Goal: Information Seeking & Learning: Learn about a topic

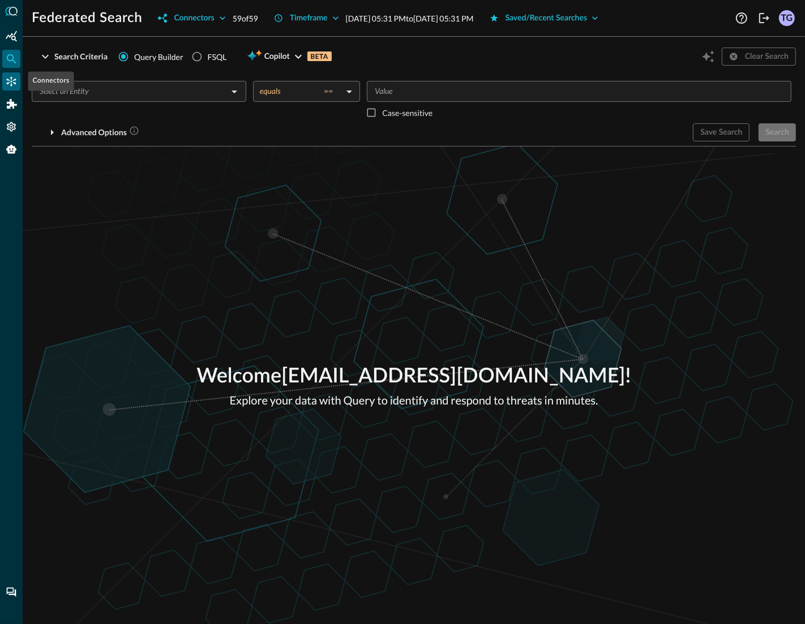
click at [11, 83] on icon "Connectors" at bounding box center [11, 81] width 11 height 11
click at [203, 59] on input "FSQL" at bounding box center [197, 57] width 22 height 22
radio input "true"
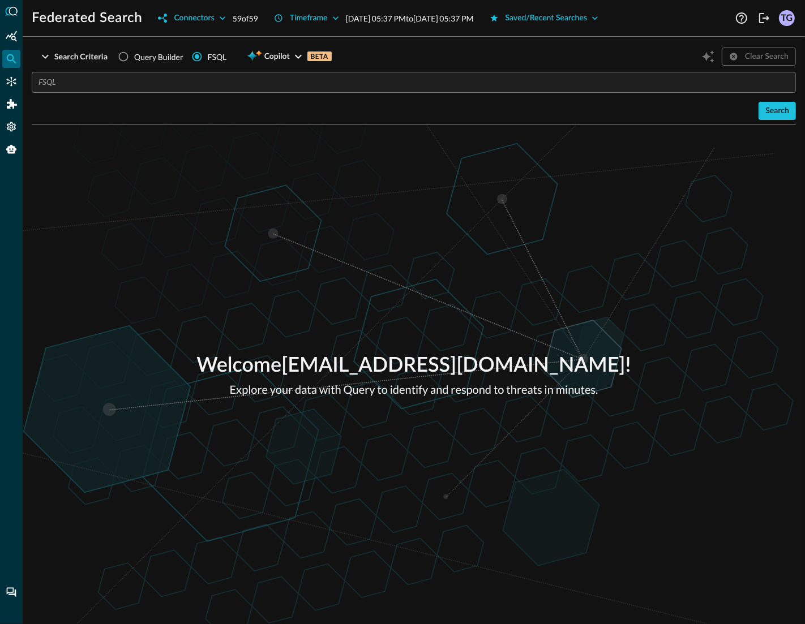
click at [200, 86] on input "text" at bounding box center [416, 82] width 757 height 21
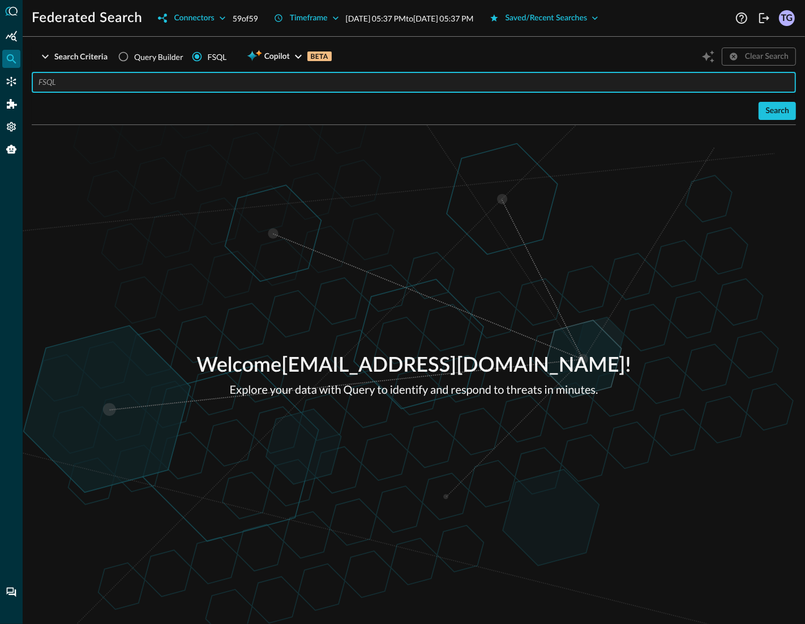
paste input "QUERY detection_finding.**, email_activity.** WITH detection_finding.severity_i…"
type input "QUERY detection_finding.**, email_activity.** WITH detection_finding.severity_i…"
click at [784, 118] on button "Search" at bounding box center [777, 111] width 37 height 18
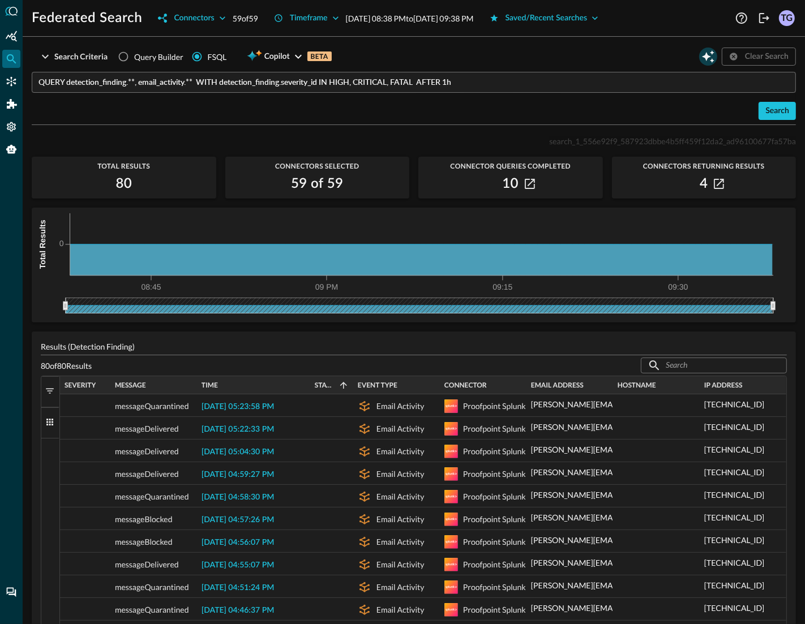
click at [710, 64] on button "Open Query Copilot" at bounding box center [708, 57] width 18 height 18
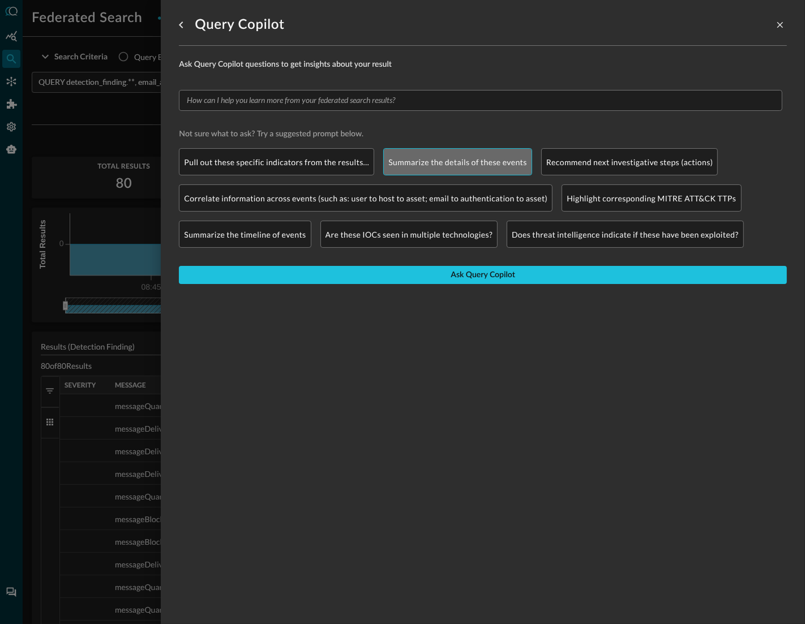
click at [430, 163] on p "Summarize the details of these events" at bounding box center [457, 162] width 139 height 12
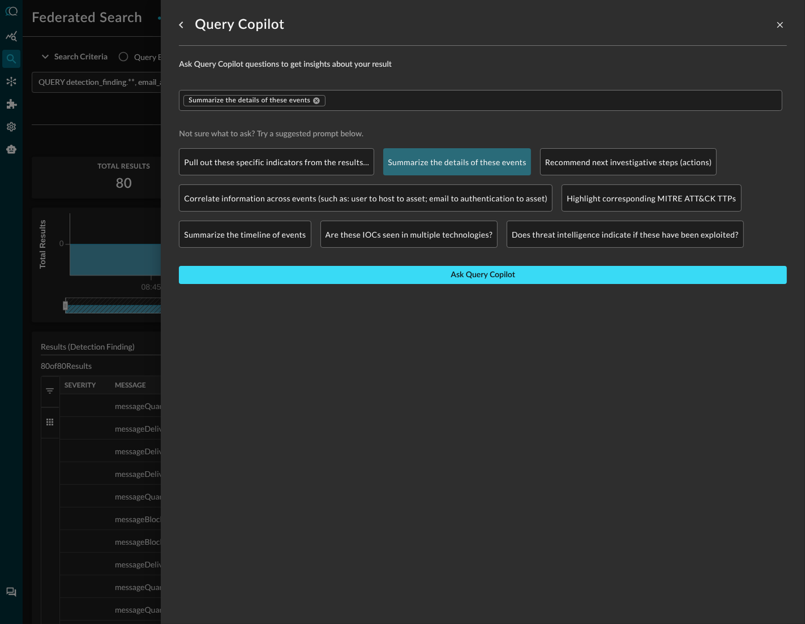
click at [423, 270] on button "Ask Query Copilot" at bounding box center [483, 275] width 608 height 18
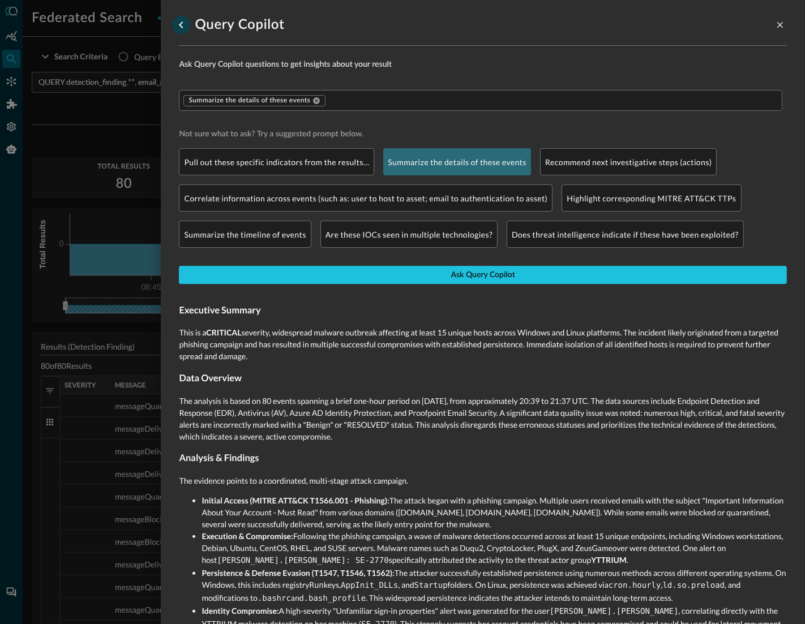
click at [179, 24] on icon "go back" at bounding box center [181, 25] width 4 height 7
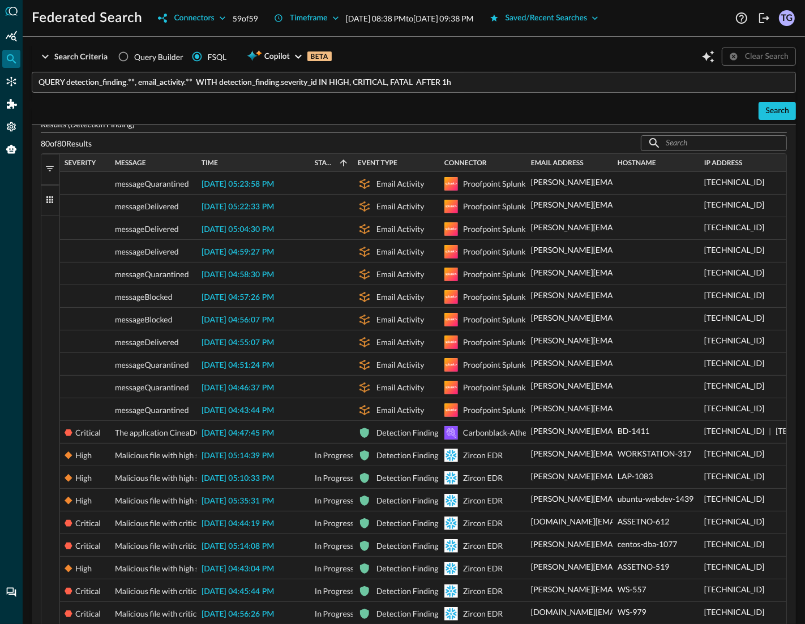
scroll to position [222, 0]
click at [712, 55] on icon "Open Query Copilot" at bounding box center [708, 57] width 14 height 14
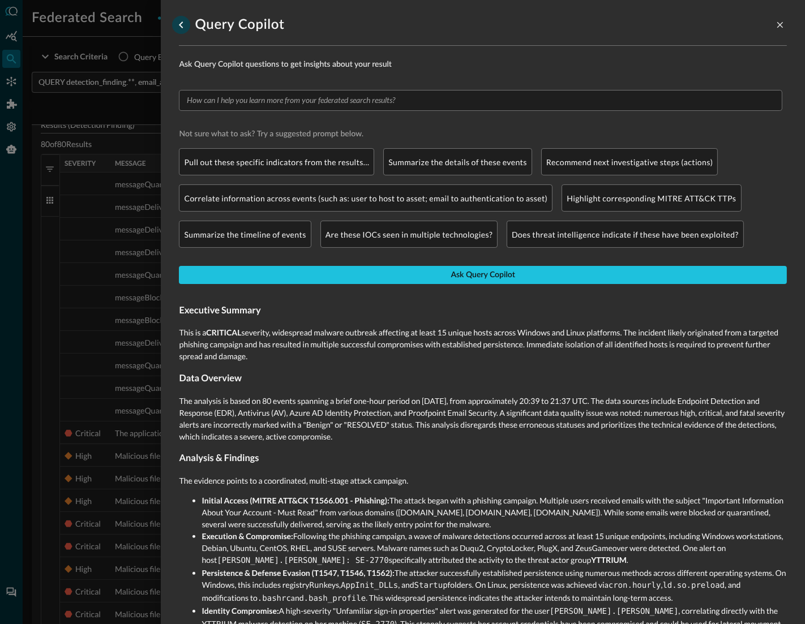
click at [181, 27] on icon "go back" at bounding box center [181, 25] width 14 height 14
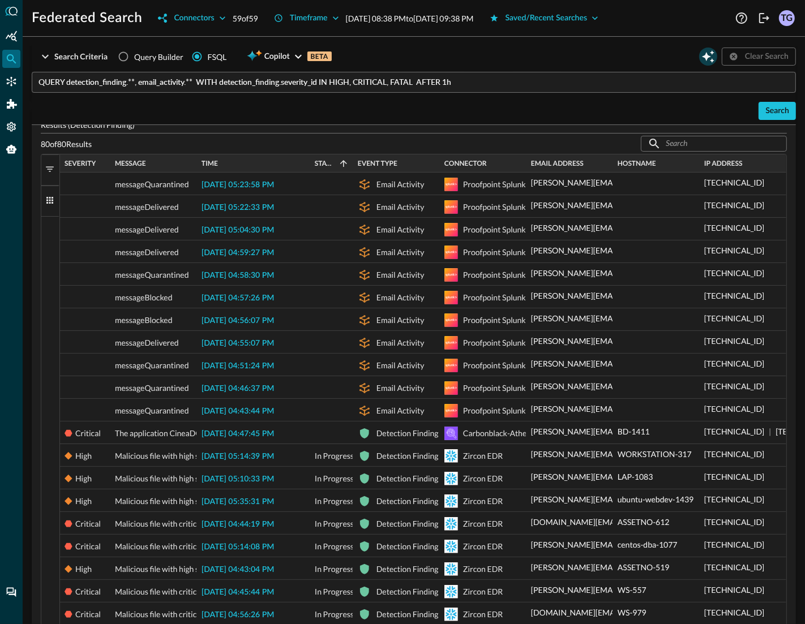
click at [709, 58] on icon "Open Query Copilot" at bounding box center [708, 57] width 14 height 14
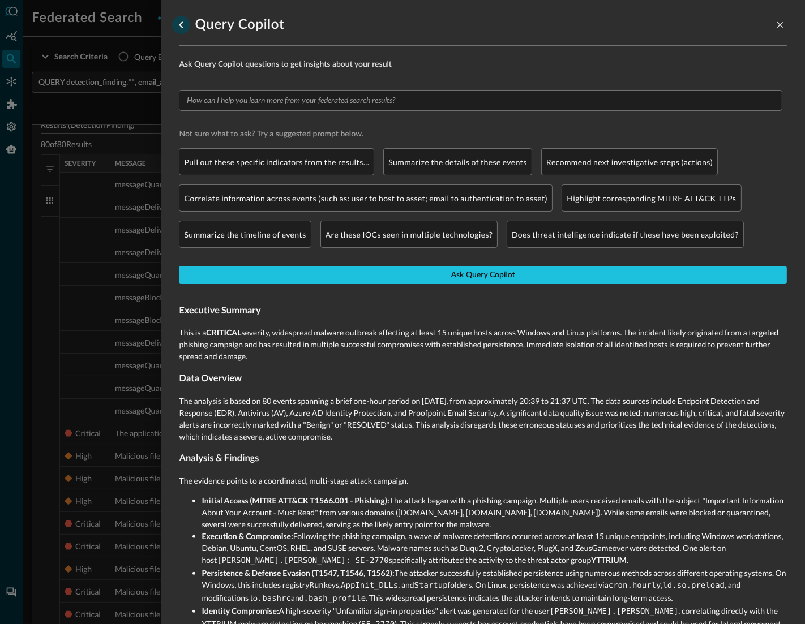
click at [180, 30] on icon "go back" at bounding box center [181, 25] width 14 height 14
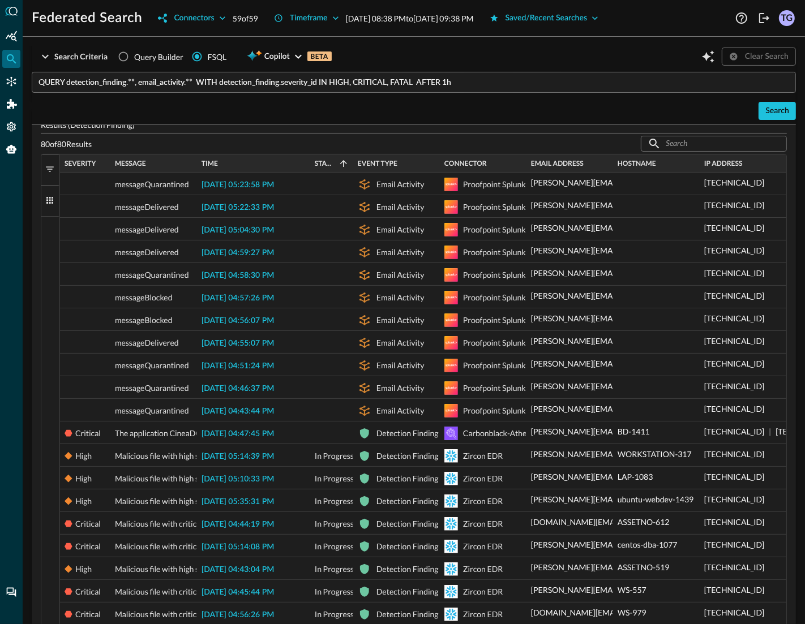
click at [718, 61] on div "Clear Search" at bounding box center [747, 57] width 97 height 22
click at [710, 59] on icon "Open Query Copilot" at bounding box center [708, 57] width 14 height 14
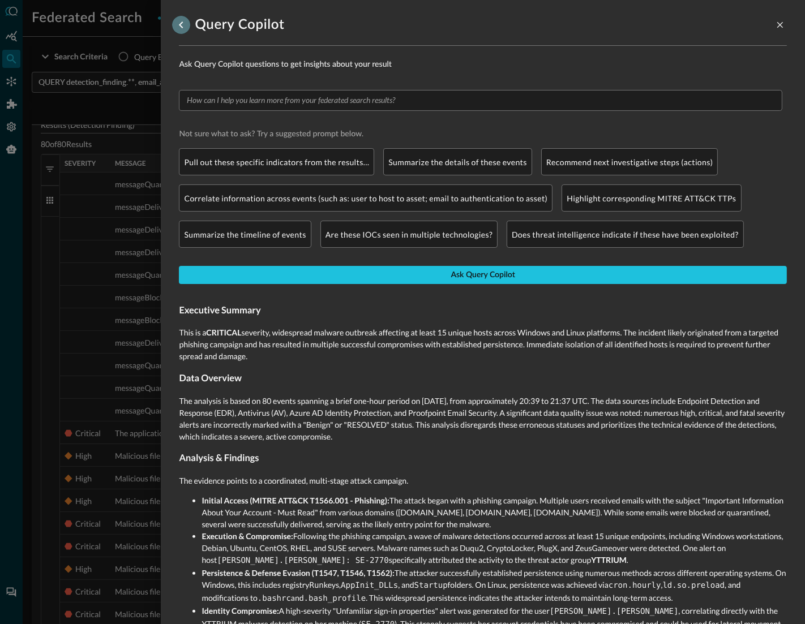
click at [185, 26] on icon "go back" at bounding box center [181, 25] width 14 height 14
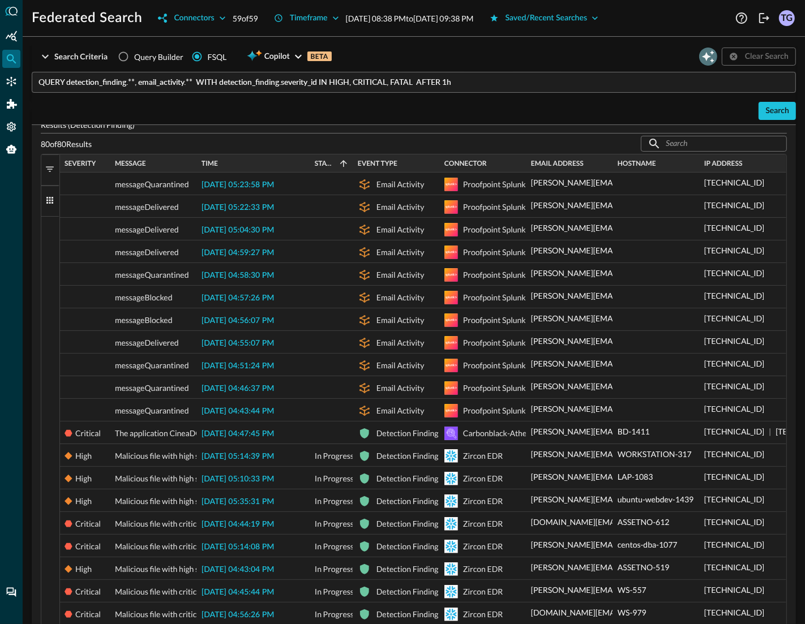
click at [711, 59] on icon "Open Query Copilot" at bounding box center [708, 57] width 14 height 14
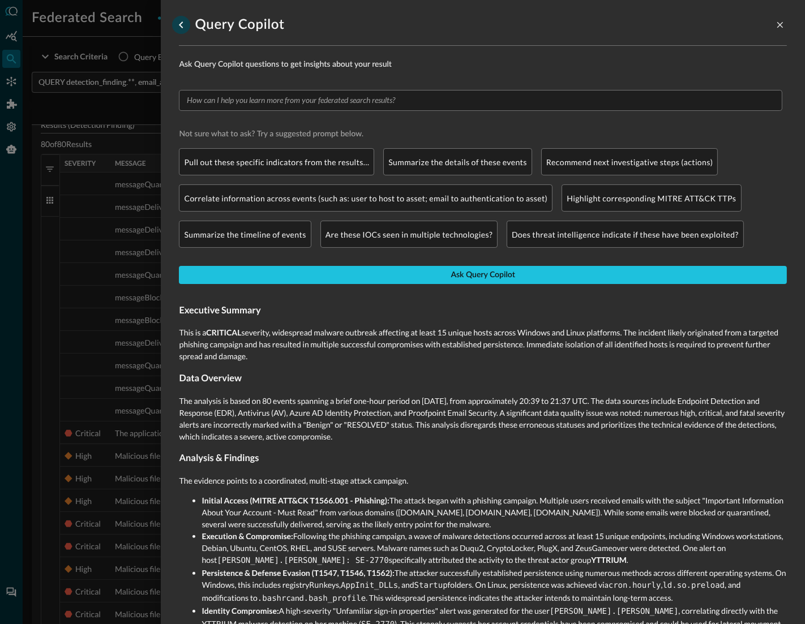
click at [179, 27] on icon "go back" at bounding box center [181, 25] width 14 height 14
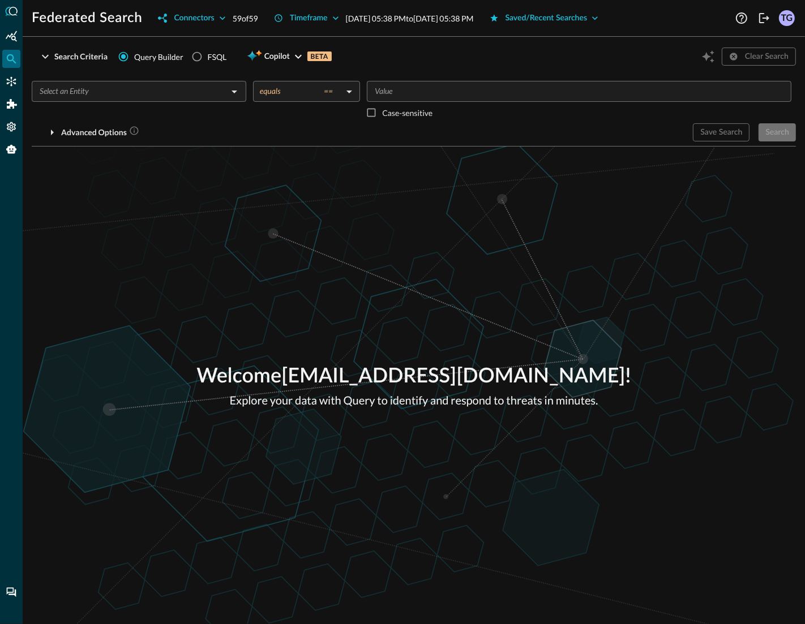
click at [216, 53] on div "FSQL" at bounding box center [217, 57] width 19 height 12
click at [208, 53] on input "FSQL" at bounding box center [197, 57] width 22 height 22
radio input "true"
radio input "false"
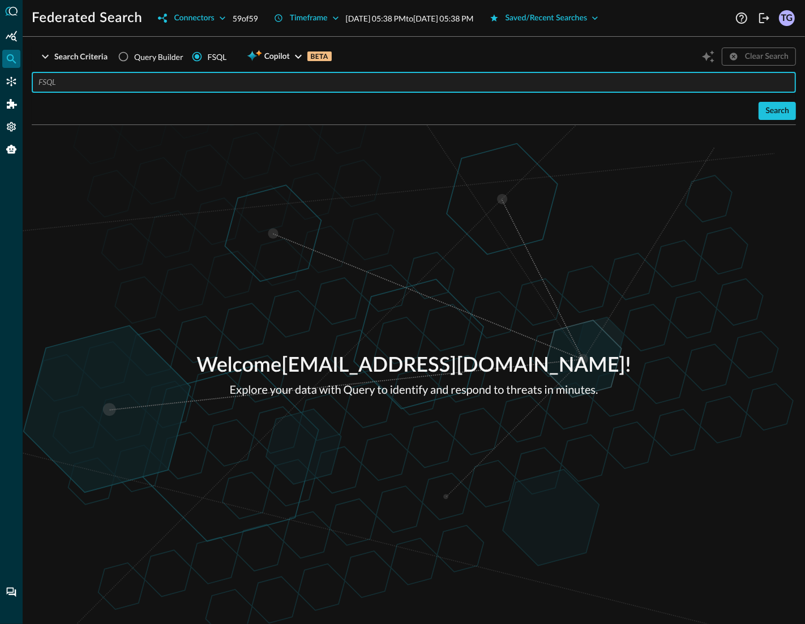
click at [186, 73] on input "text" at bounding box center [416, 82] width 757 height 21
paste input "QUERY detection_finding.**, email_activity.** WITH detection_finding.severity_i…"
type input "QUERY detection_finding.**, email_activity.** WITH detection_finding.severity_i…"
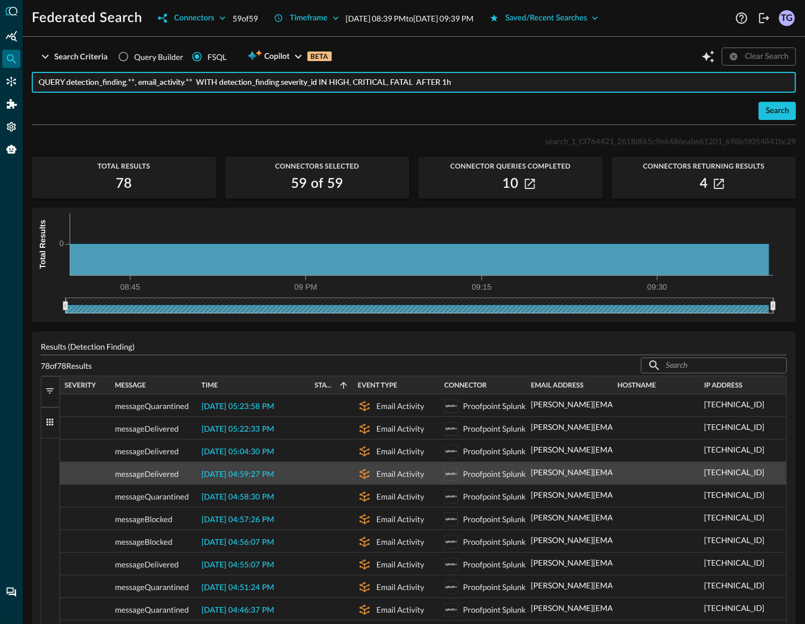
scroll to position [6, 0]
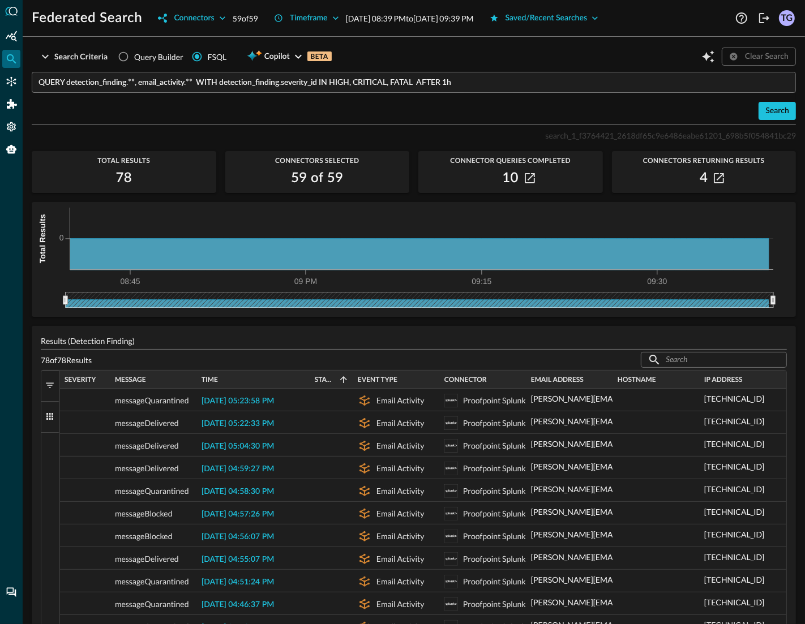
click at [43, 387] on button "Filters" at bounding box center [50, 386] width 18 height 31
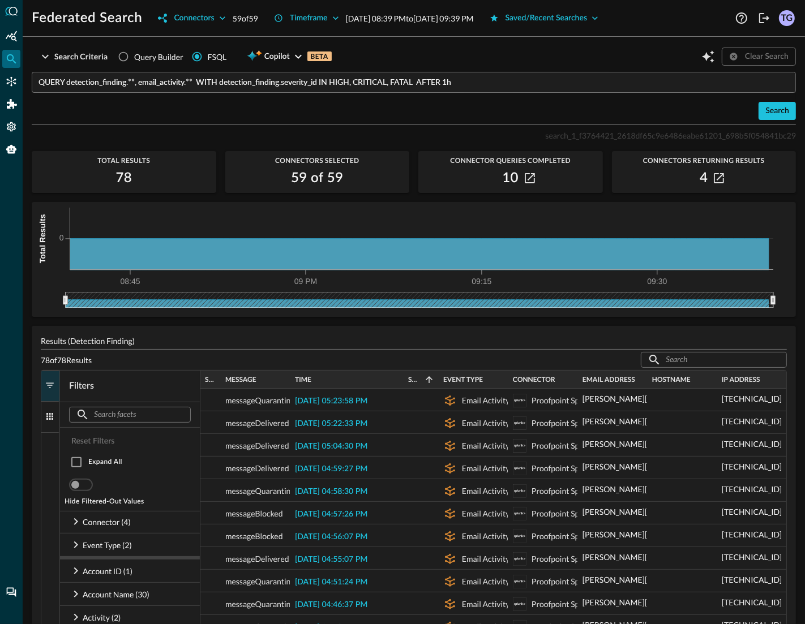
click at [50, 387] on span "button" at bounding box center [50, 385] width 10 height 10
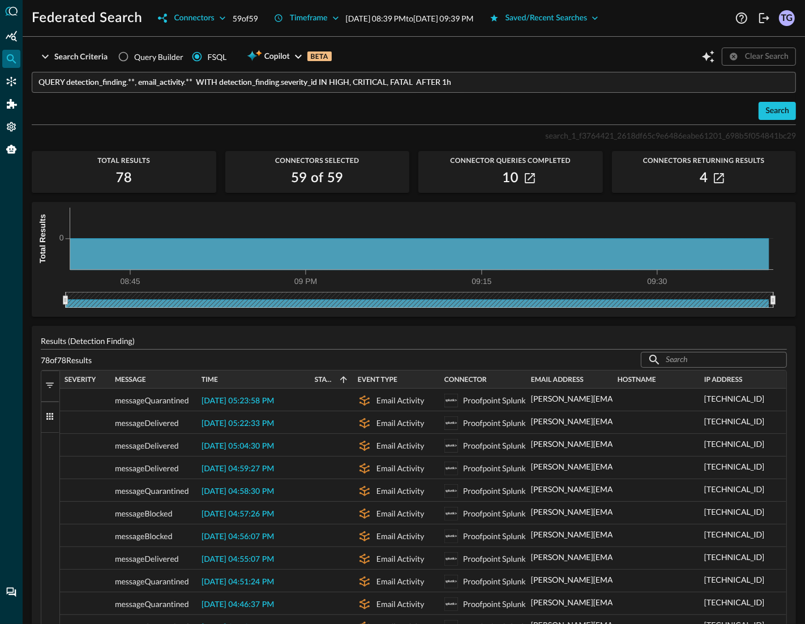
click at [50, 386] on span "button" at bounding box center [50, 385] width 10 height 10
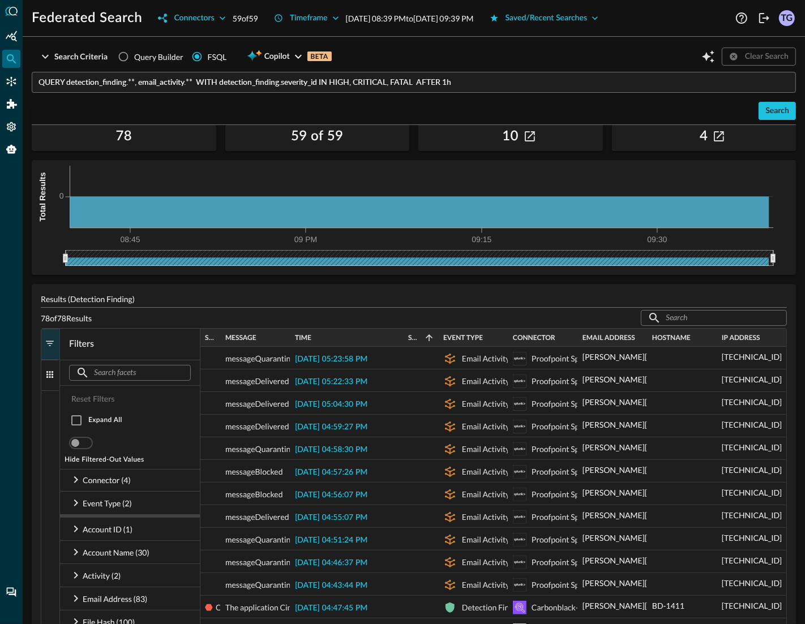
scroll to position [48, 0]
click at [76, 480] on icon at bounding box center [76, 479] width 4 height 7
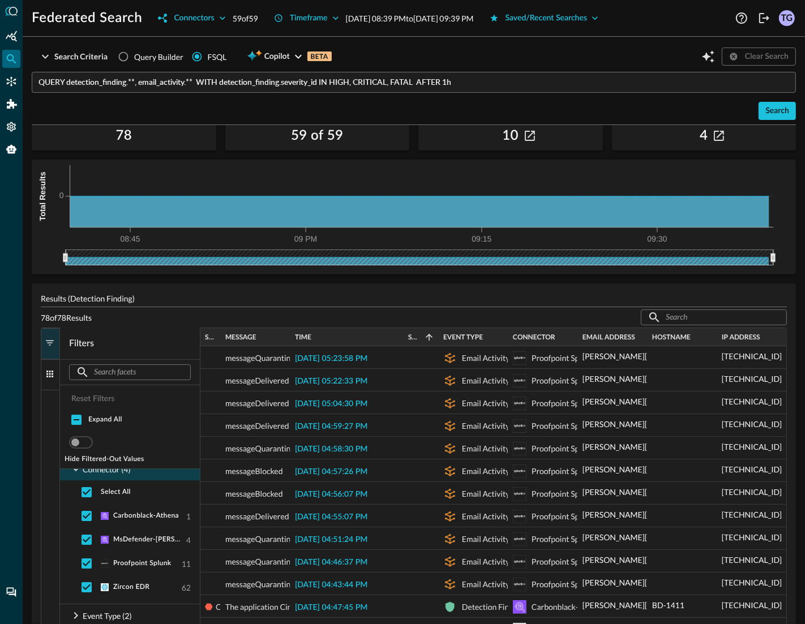
scroll to position [0, 0]
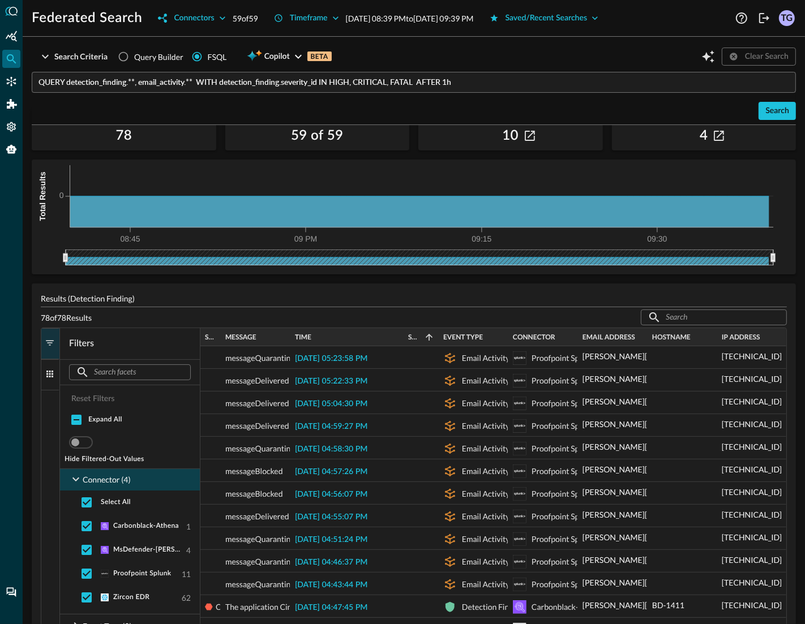
click at [75, 478] on icon at bounding box center [76, 480] width 14 height 14
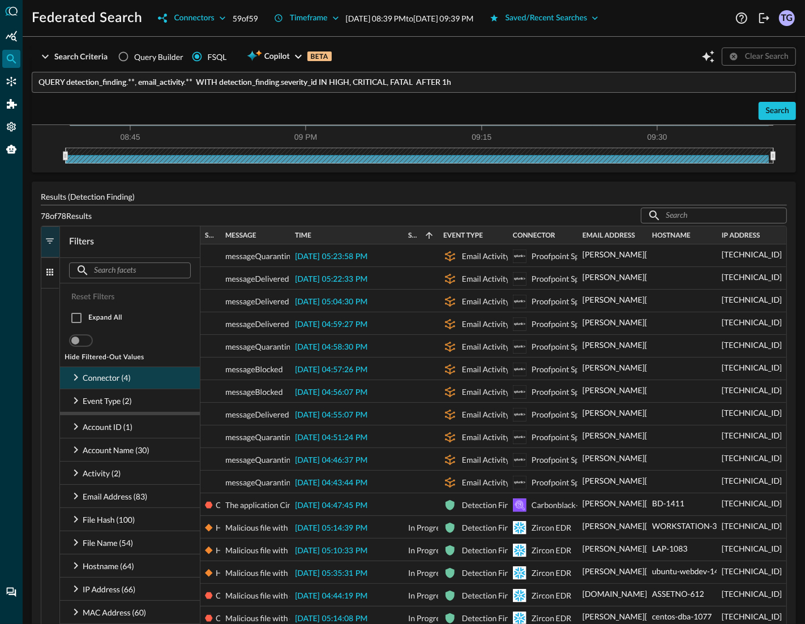
scroll to position [151, 0]
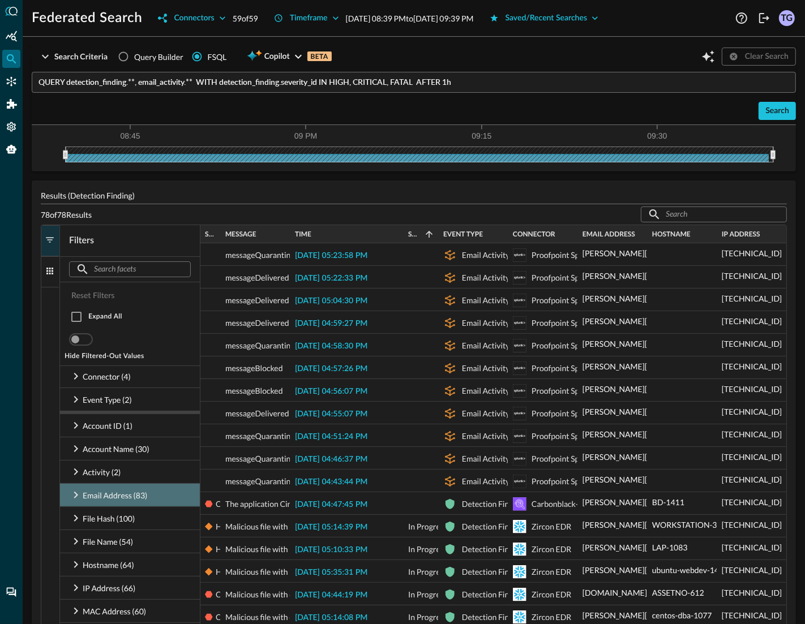
click at [75, 492] on icon at bounding box center [76, 496] width 14 height 14
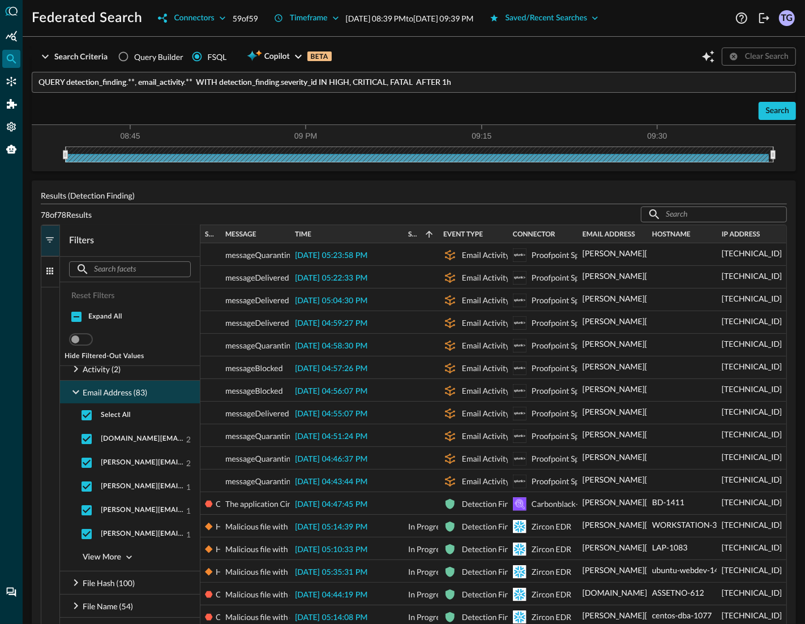
scroll to position [100, 0]
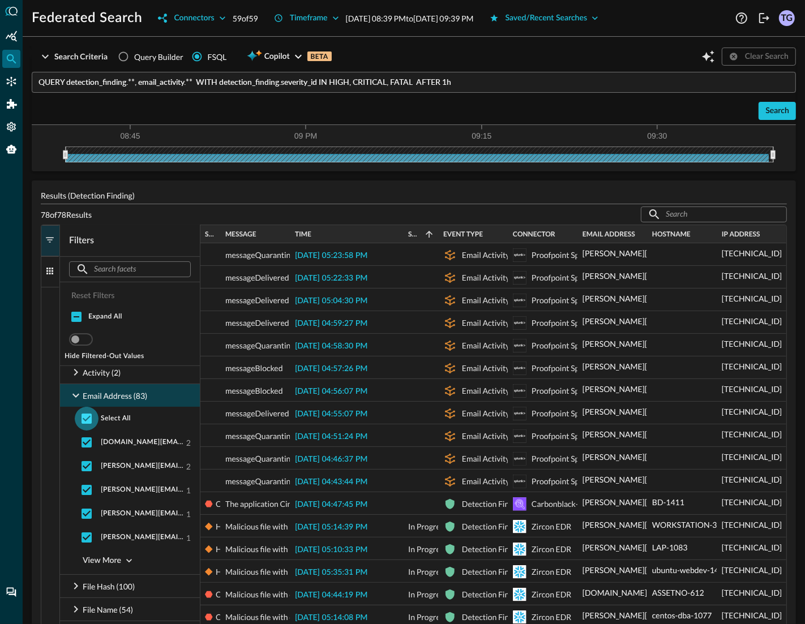
click at [90, 421] on input "checkbox" at bounding box center [87, 419] width 24 height 24
checkbox input "false"
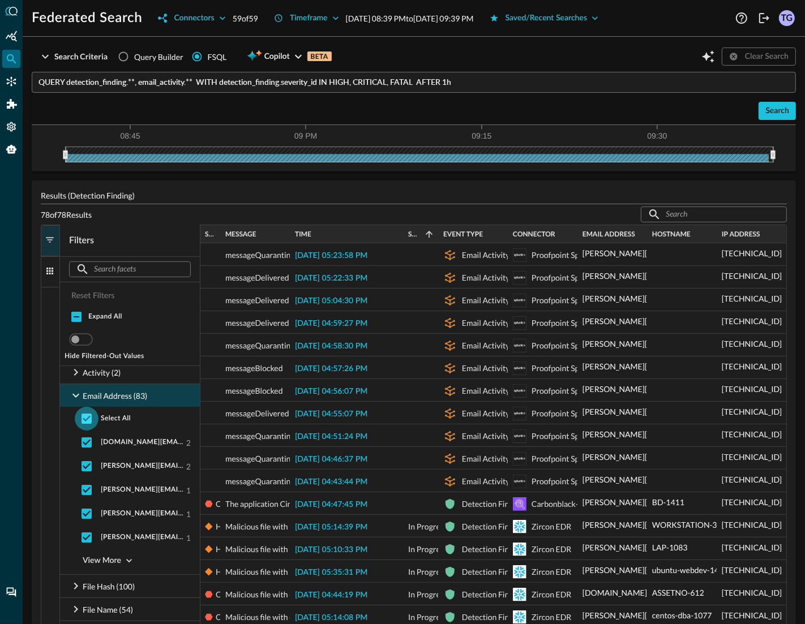
checkbox input "false"
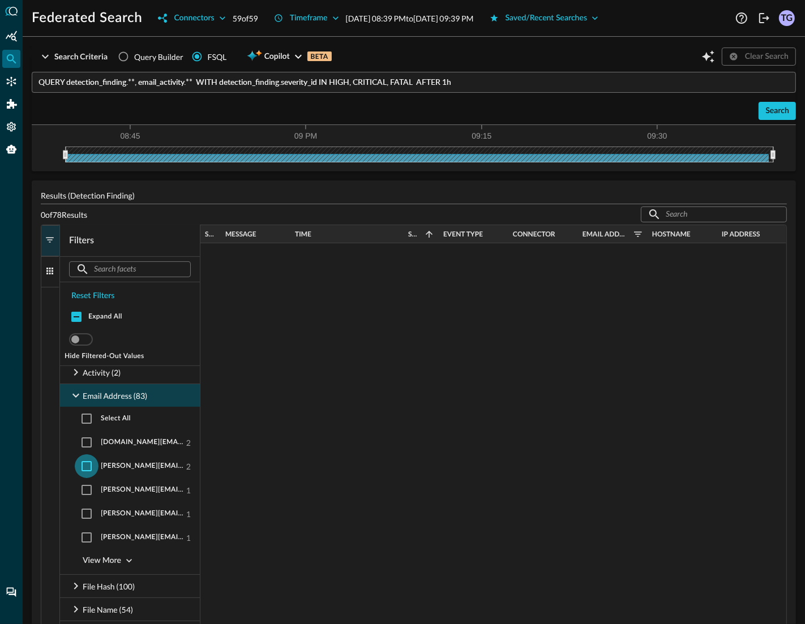
click at [89, 466] on input "checkbox" at bounding box center [87, 467] width 24 height 24
checkbox input "true"
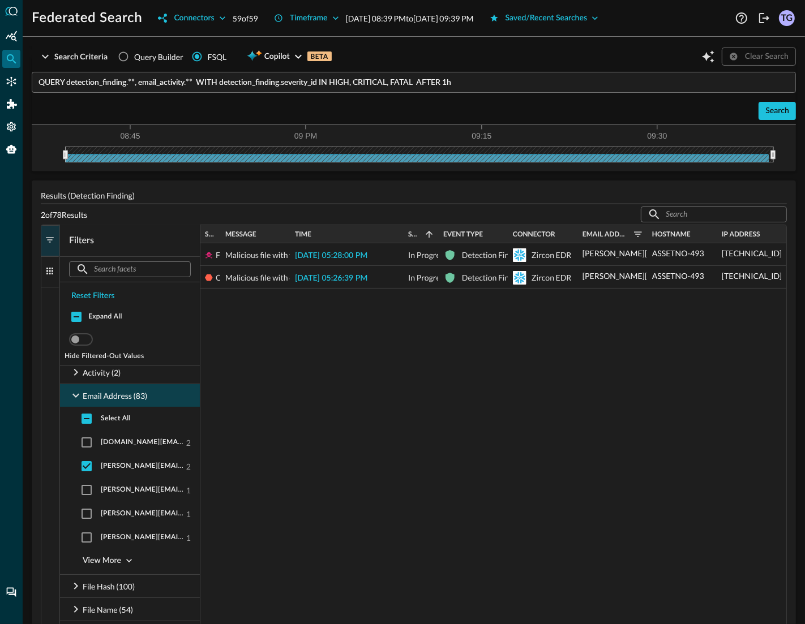
click at [312, 410] on div "Fatal Malicious file with fatal severity found at C:\Windows\system32\svchost.e…" at bounding box center [493, 526] width 586 height 566
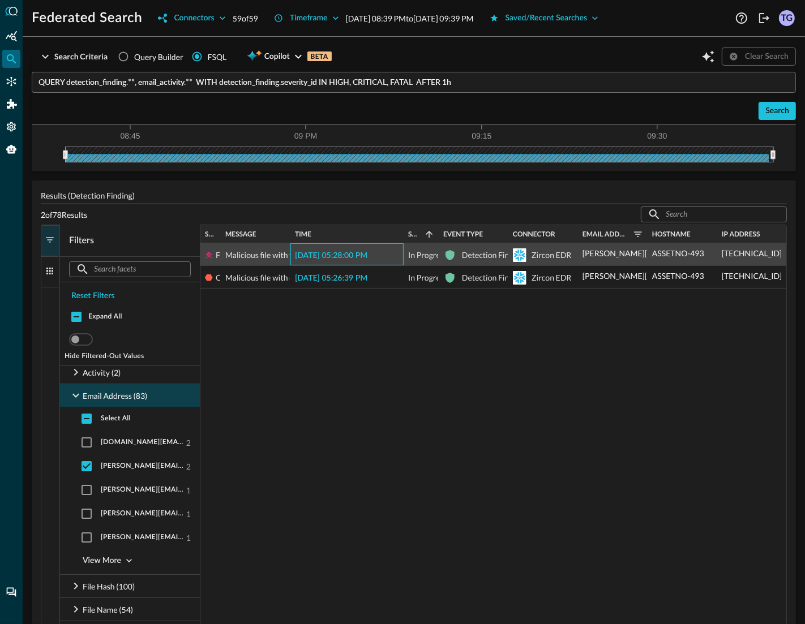
click at [348, 254] on span "[DATE] 05:28:00 PM" at bounding box center [331, 256] width 72 height 8
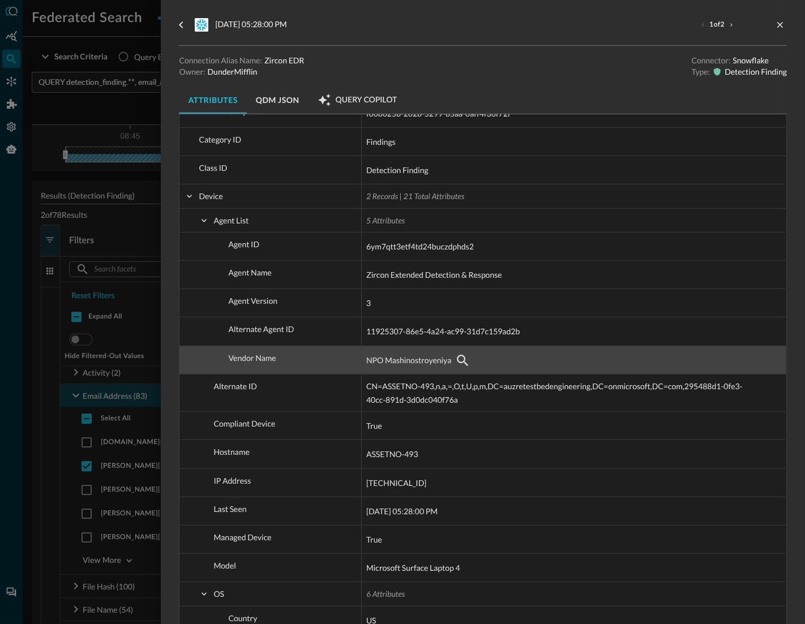
scroll to position [384, 0]
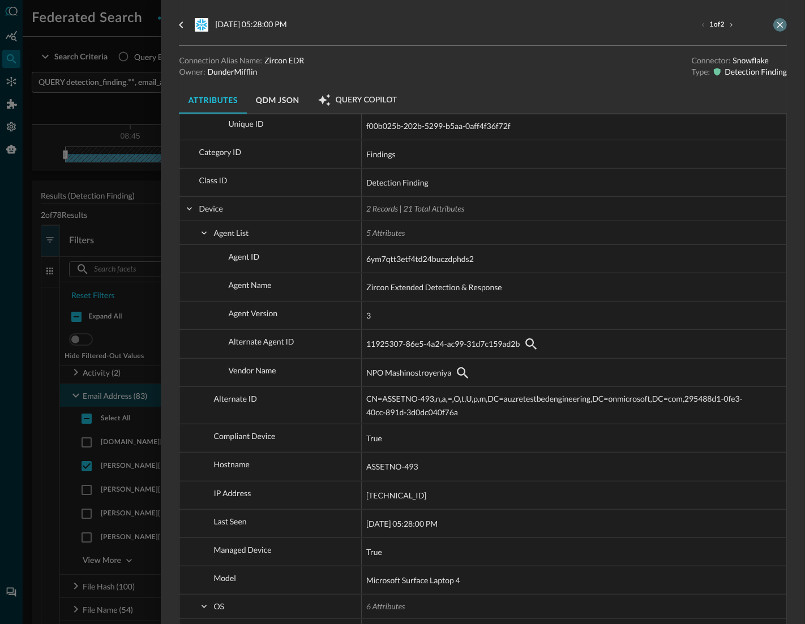
click at [781, 24] on icon "close-drawer" at bounding box center [780, 25] width 10 height 10
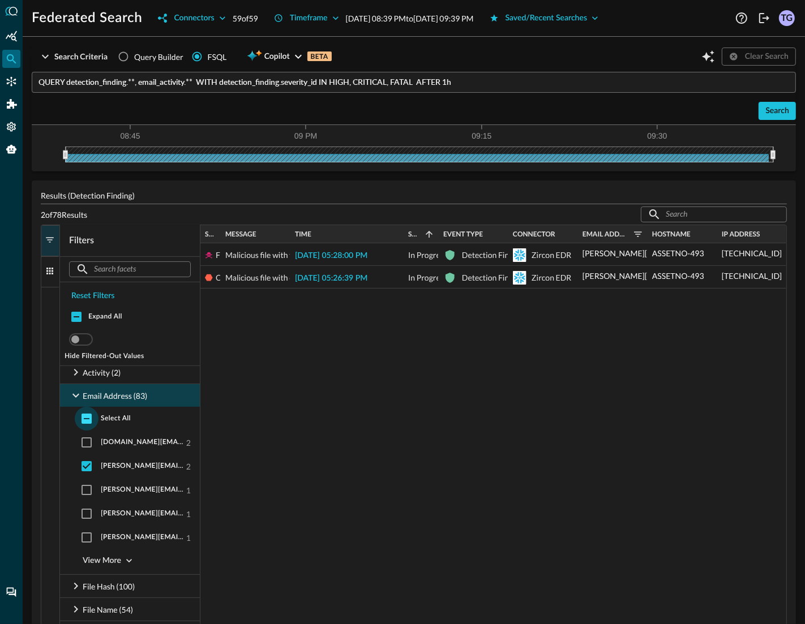
click at [87, 417] on input "checkbox" at bounding box center [87, 419] width 24 height 24
checkbox input "true"
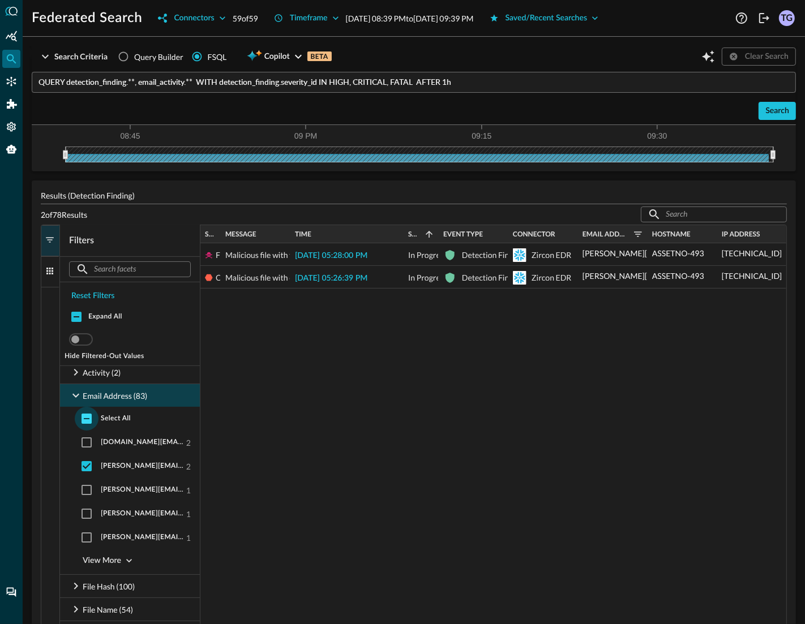
checkbox input "true"
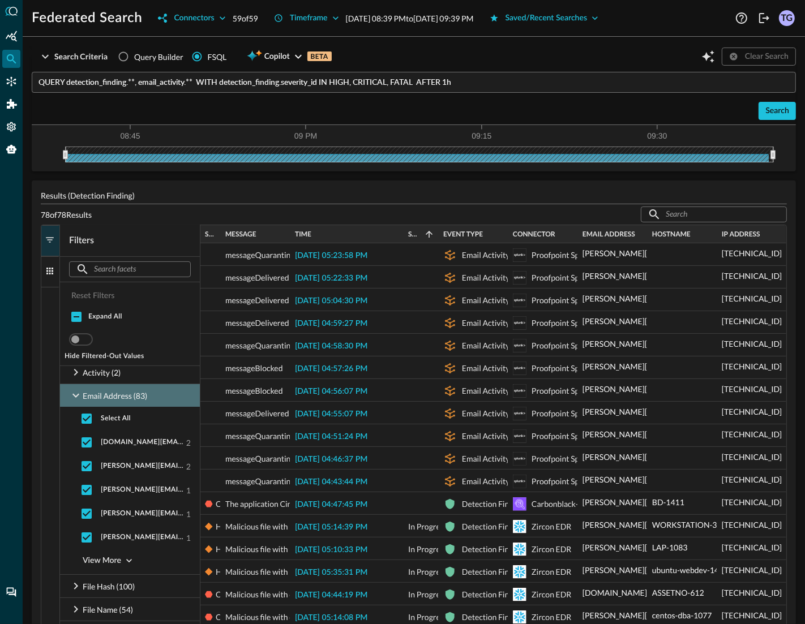
click at [76, 395] on icon at bounding box center [76, 396] width 14 height 14
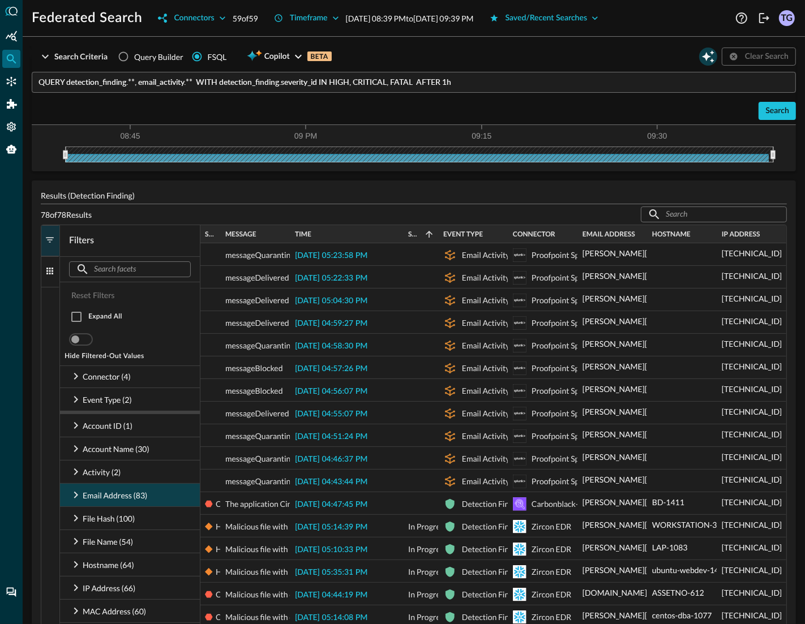
click at [712, 53] on icon "Open Query Copilot" at bounding box center [708, 56] width 12 height 12
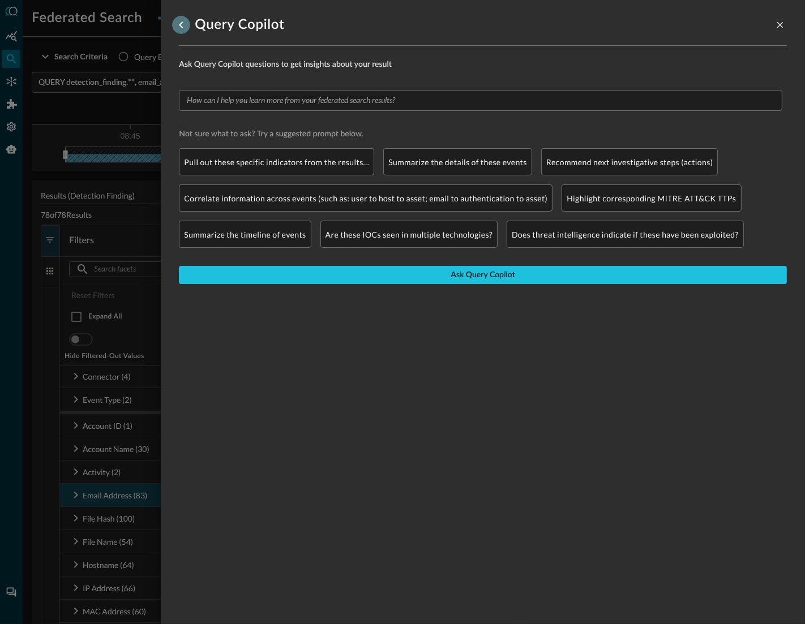
click at [175, 25] on icon "go back" at bounding box center [181, 25] width 14 height 14
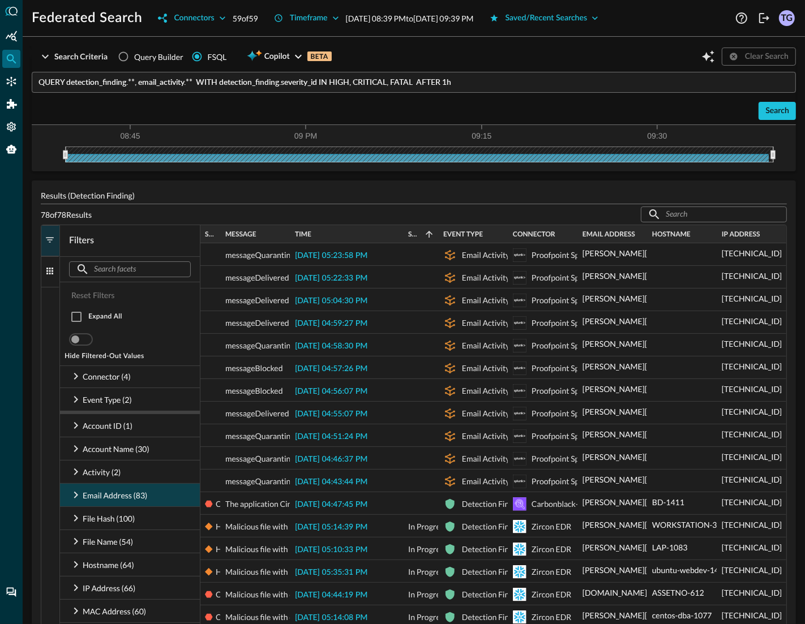
click at [50, 239] on span "button" at bounding box center [50, 240] width 10 height 10
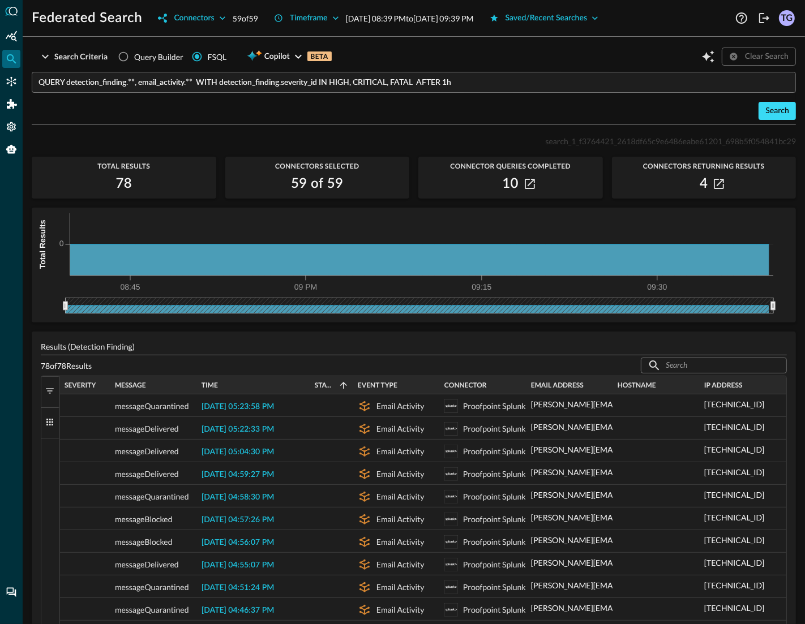
click at [776, 110] on div "Search" at bounding box center [777, 111] width 24 height 14
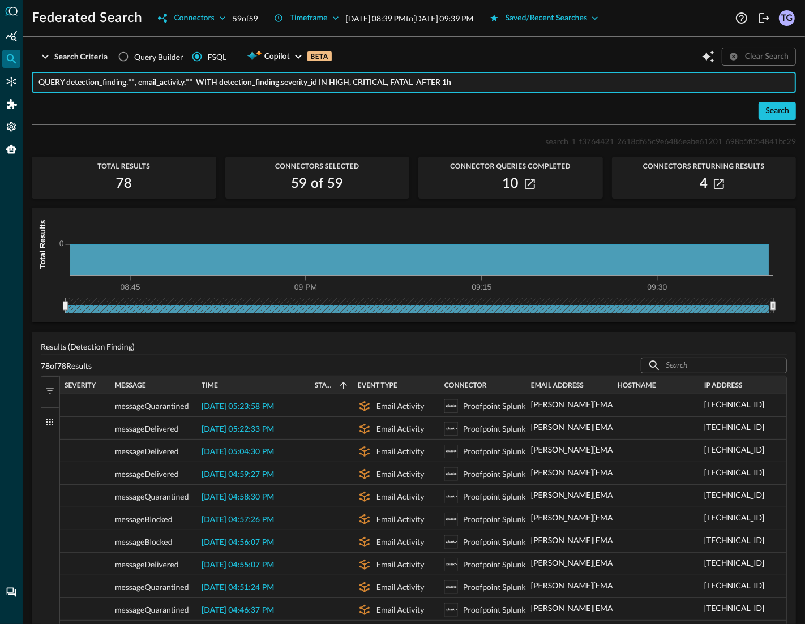
click at [492, 86] on input "QUERY detection_finding.**, email_activity.** WITH detection_finding.severity_i…" at bounding box center [416, 82] width 757 height 21
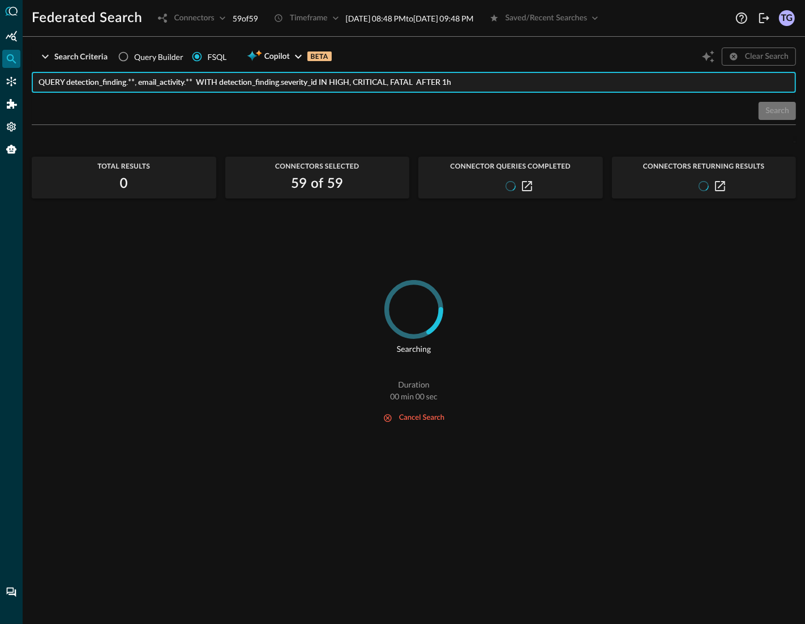
click at [492, 86] on input "QUERY detection_finding.**, email_activity.** WITH detection_finding.severity_i…" at bounding box center [416, 82] width 757 height 21
click at [492, 85] on input "QUERY detection_finding.**, email_activity.** WITH detection_finding.severity_i…" at bounding box center [416, 82] width 757 height 21
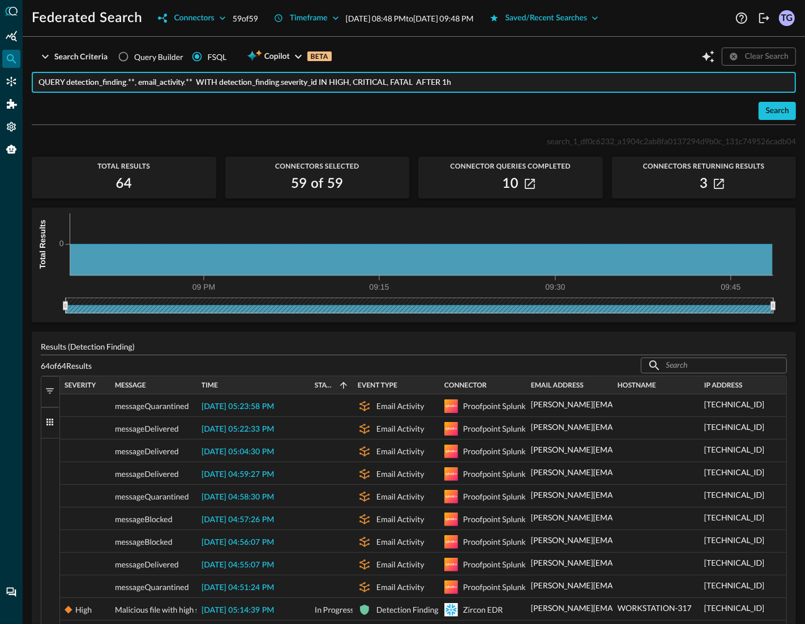
click at [46, 392] on span "button" at bounding box center [50, 391] width 10 height 10
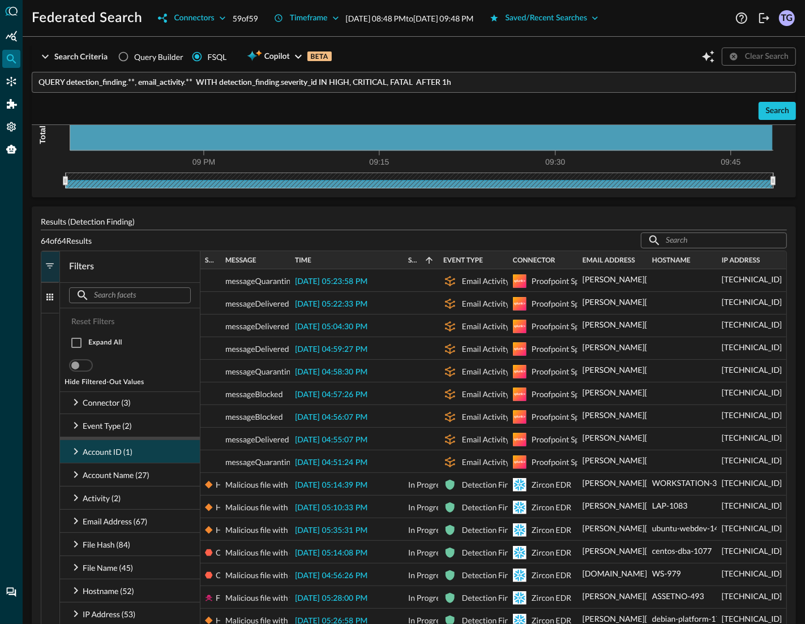
scroll to position [150, 0]
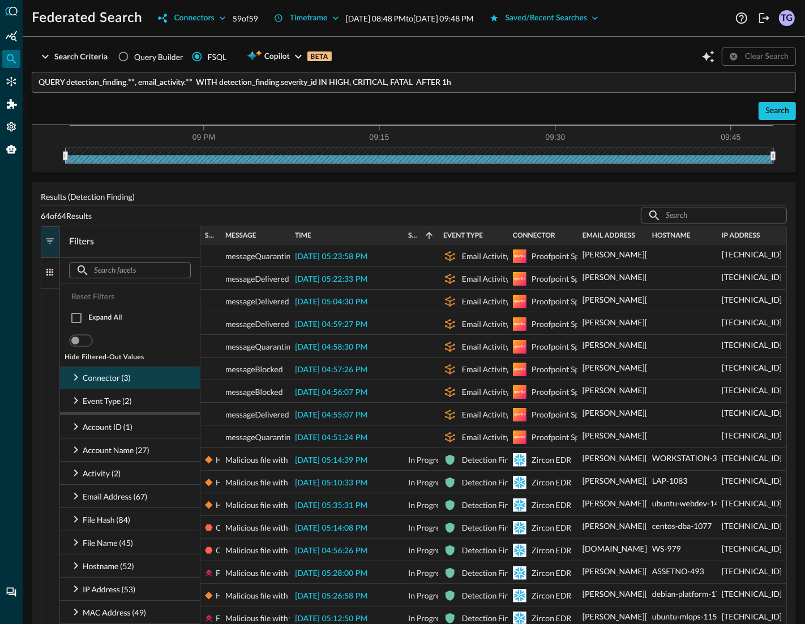
click at [72, 378] on icon at bounding box center [76, 378] width 14 height 14
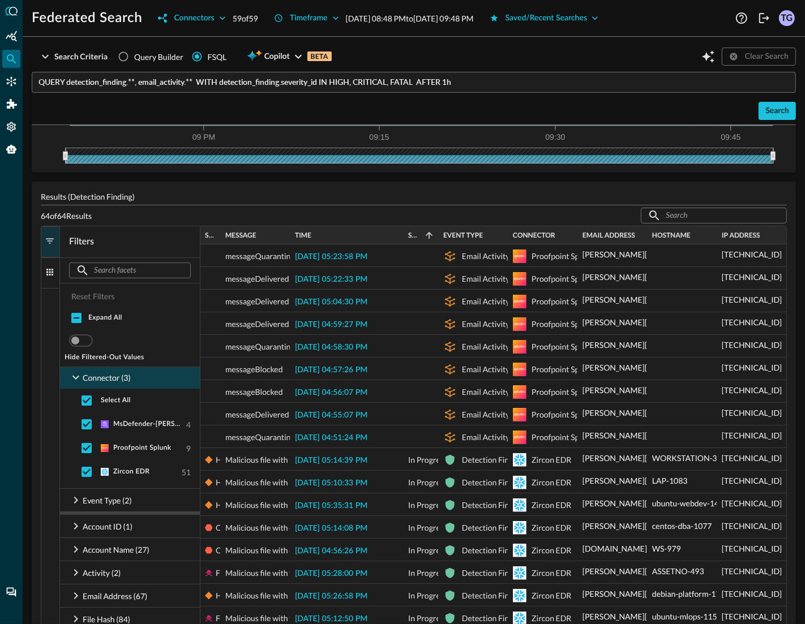
click at [72, 378] on icon at bounding box center [76, 378] width 14 height 14
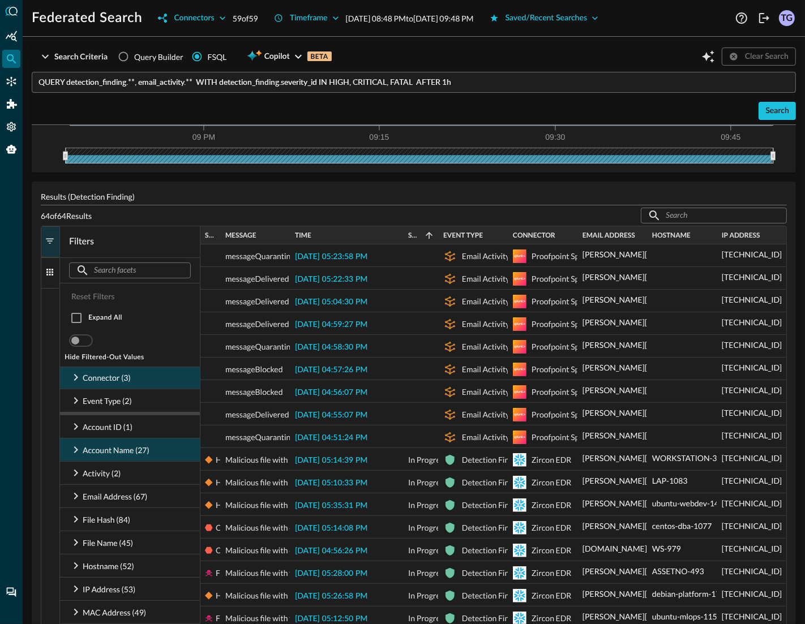
click at [76, 446] on icon at bounding box center [76, 450] width 14 height 14
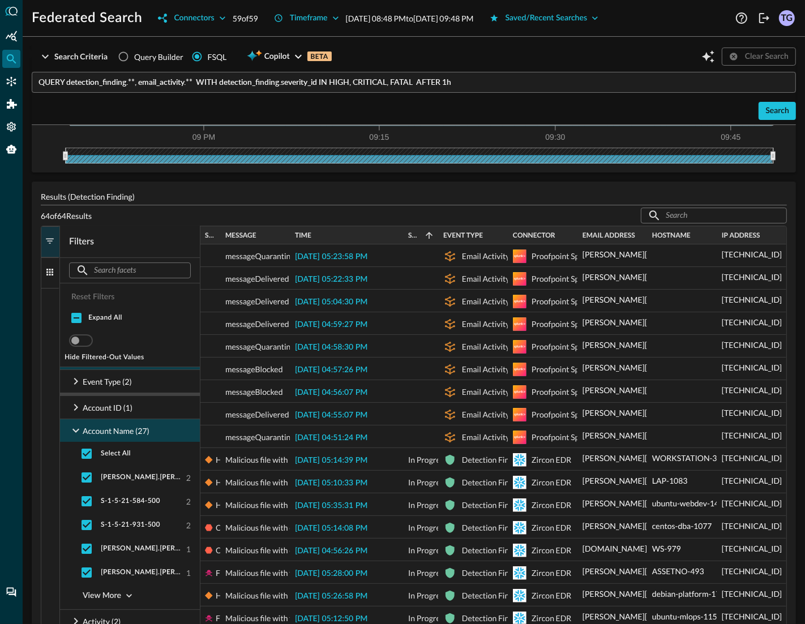
scroll to position [30, 0]
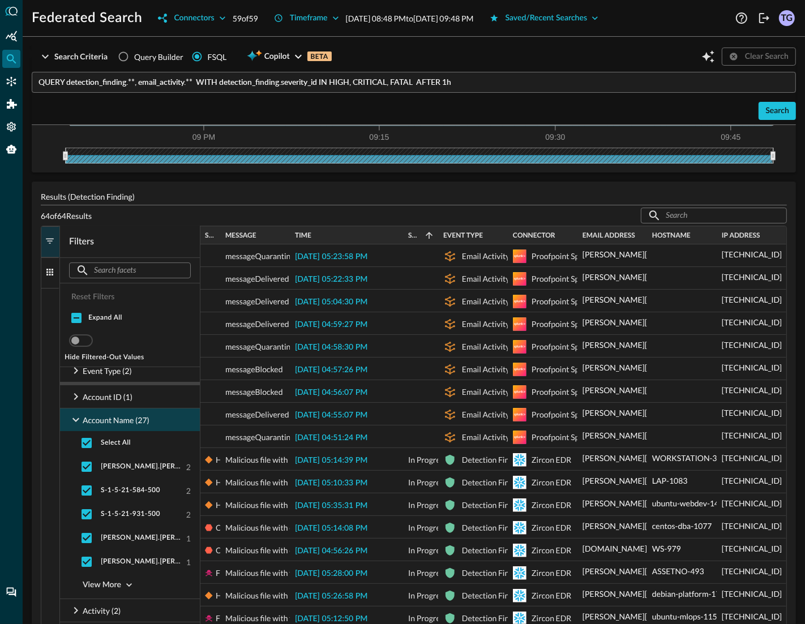
click at [76, 421] on icon at bounding box center [75, 420] width 7 height 4
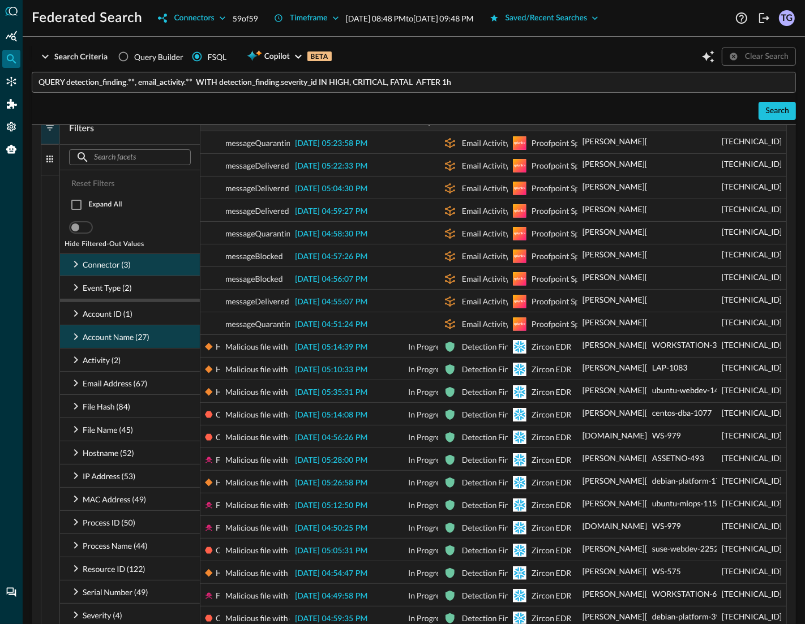
scroll to position [264, 0]
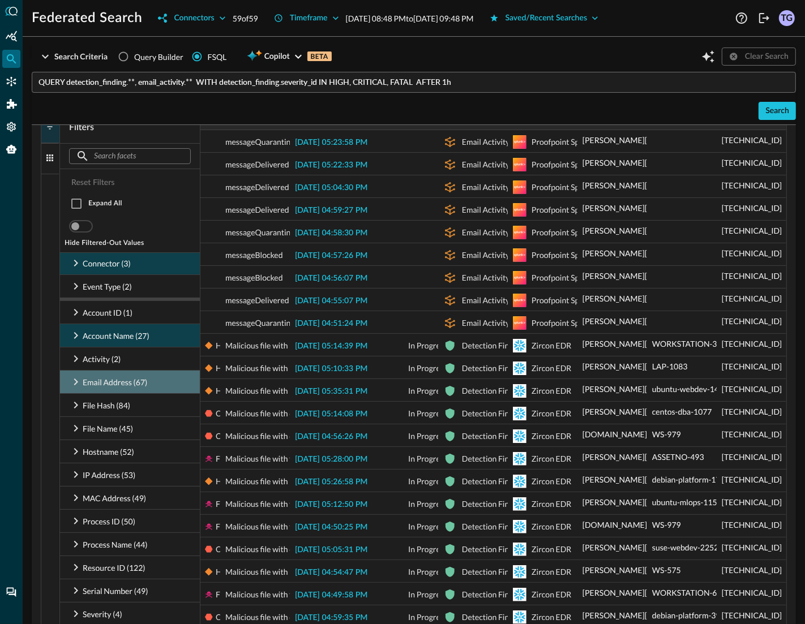
click at [75, 384] on icon at bounding box center [76, 382] width 4 height 7
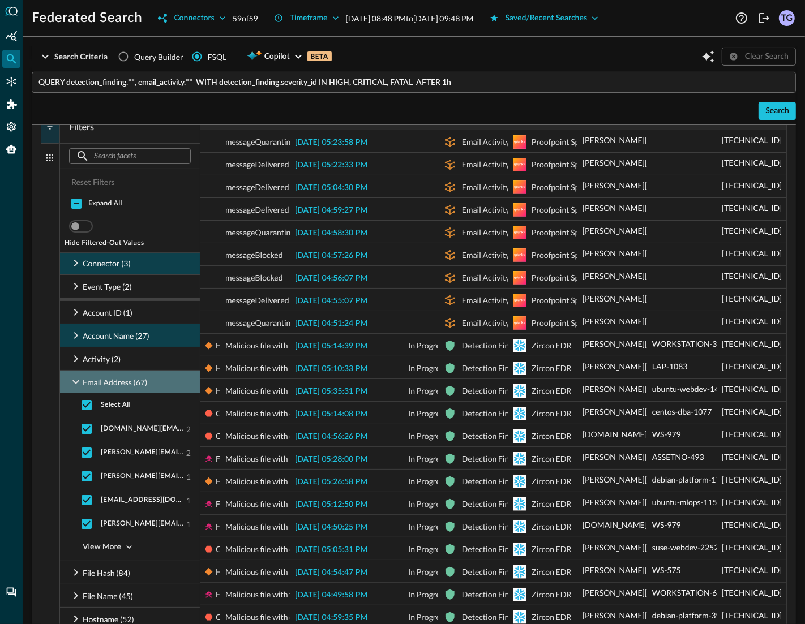
click at [75, 384] on icon at bounding box center [76, 382] width 14 height 14
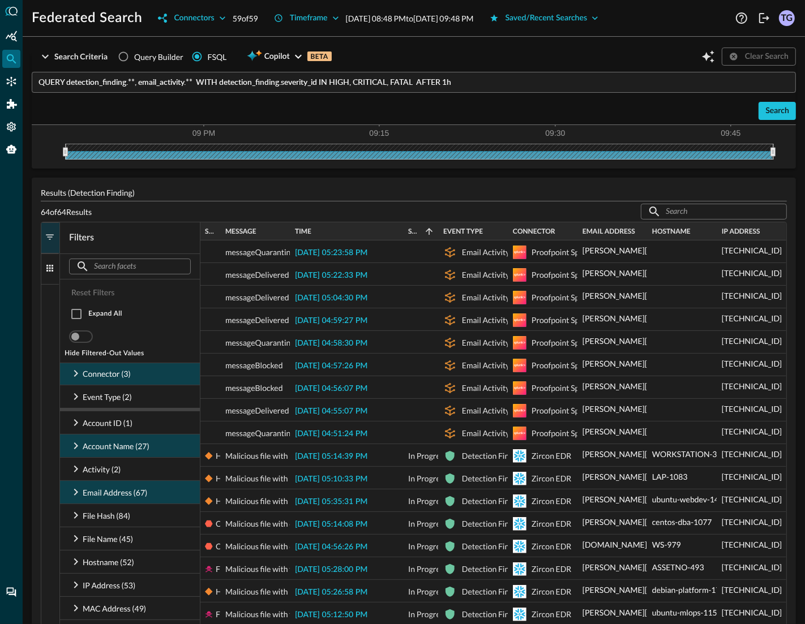
scroll to position [150, 0]
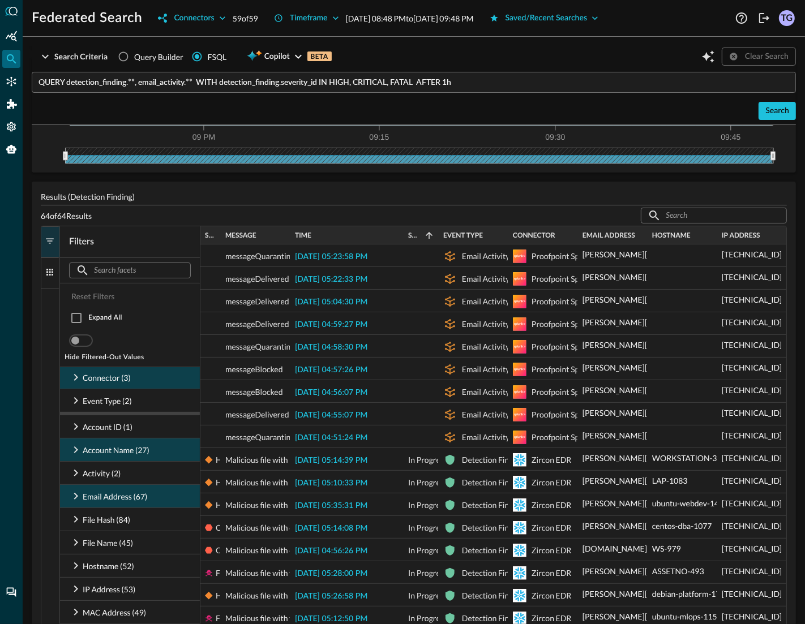
click at [754, 59] on div "Clear Search" at bounding box center [747, 57] width 97 height 22
click at [735, 57] on div "Clear Search" at bounding box center [747, 57] width 97 height 22
click at [692, 84] on input "QUERY detection_finding.**, email_activity.** WITH detection_finding.severity_i…" at bounding box center [416, 82] width 757 height 21
click at [757, 51] on div "Clear Search" at bounding box center [747, 57] width 97 height 22
click at [755, 55] on div "Clear Search" at bounding box center [747, 57] width 97 height 22
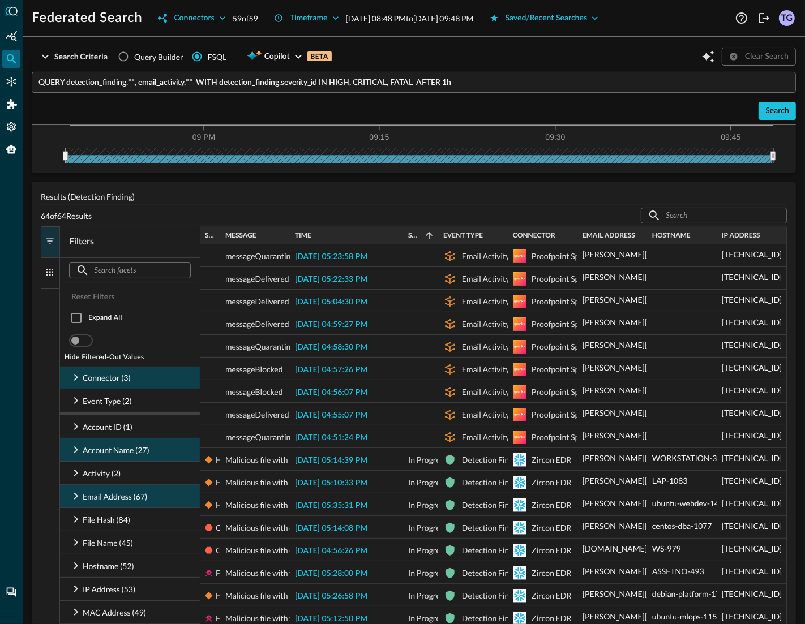
click at [14, 62] on icon "Federated Search" at bounding box center [12, 59] width 10 height 10
click at [14, 37] on icon "Summary Insights" at bounding box center [11, 36] width 11 height 11
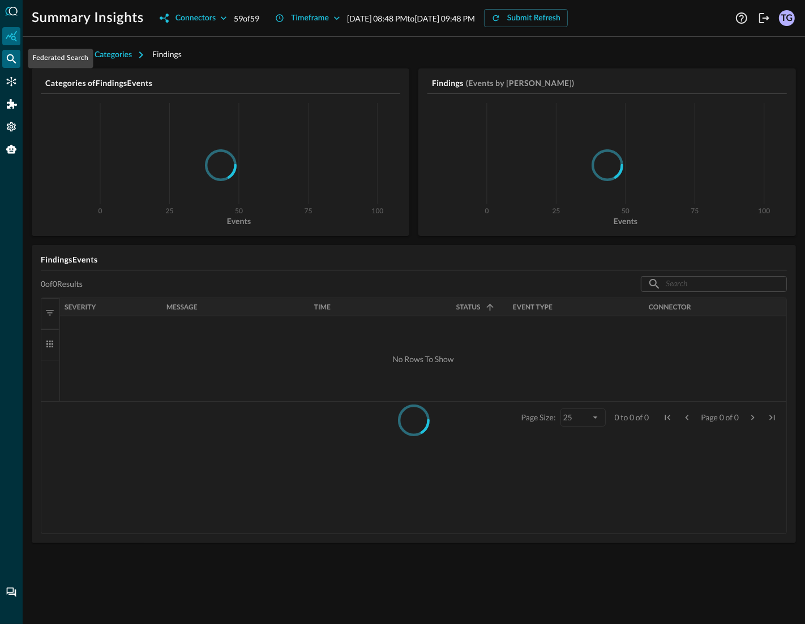
click at [8, 63] on icon "Federated Search" at bounding box center [11, 58] width 11 height 11
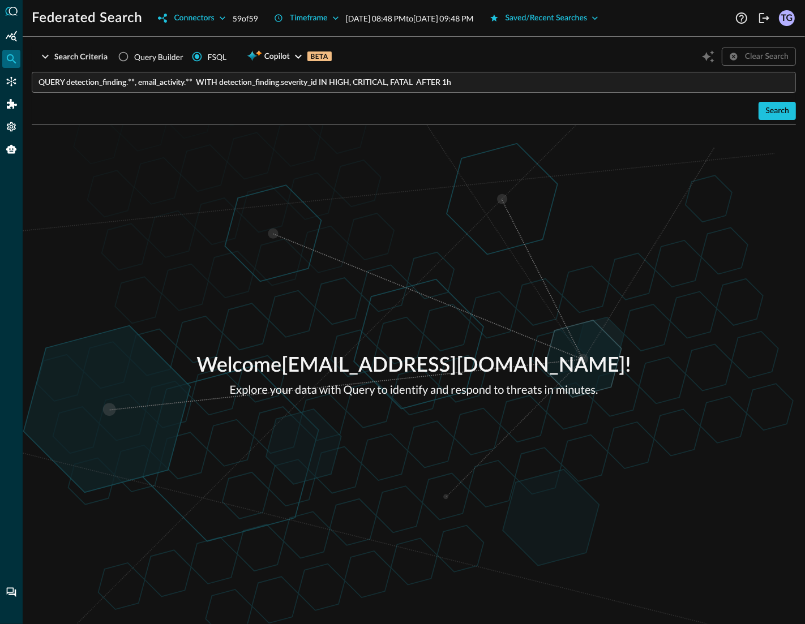
click at [513, 81] on input "QUERY detection_finding.**, email_activity.** WITH detection_finding.severity_i…" at bounding box center [416, 82] width 757 height 21
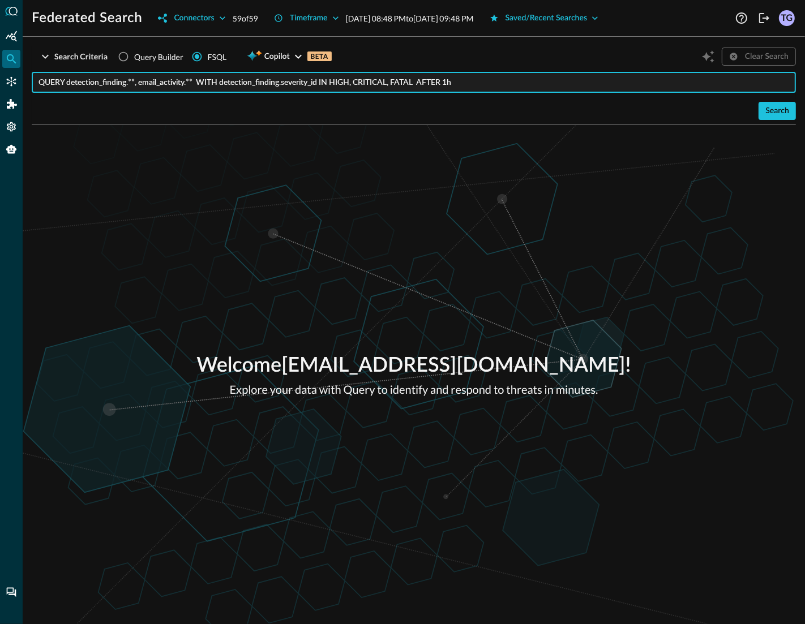
click at [513, 81] on input "QUERY detection_finding.**, email_activity.** WITH detection_finding.severity_i…" at bounding box center [416, 82] width 757 height 21
paste input "QUERY detection_finding.**, email_activity.** WITH detection_finding.severity_i…"
type input "QUERY detection_finding.**, email_activity.** WITH detection_finding.severity_i…"
click at [157, 87] on input "text" at bounding box center [416, 82] width 757 height 21
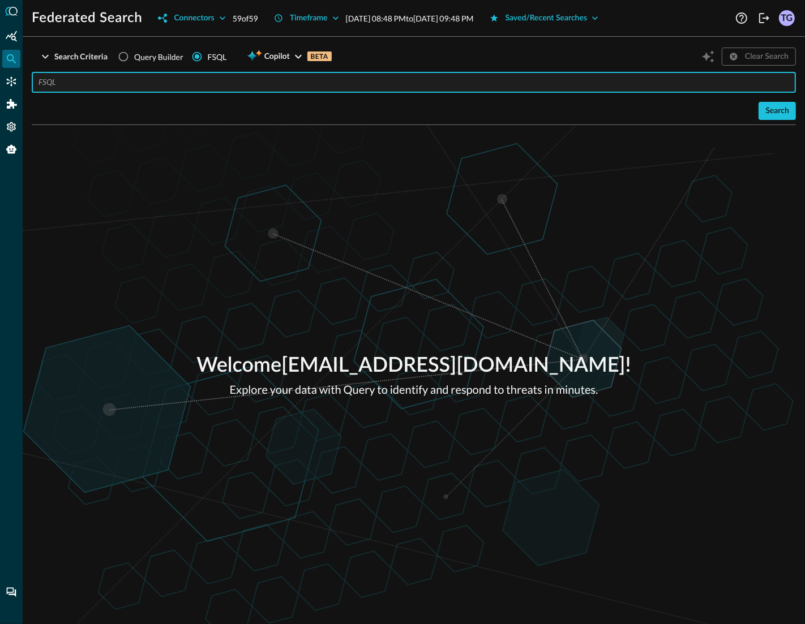
paste input "QUERY detection_finding.**, email_activity.** WITH detection_finding.severity_i…"
type input "QUERY detection_finding.**, email_activity.** WITH detection_finding.severity_i…"
click at [777, 112] on div "Search" at bounding box center [777, 111] width 24 height 14
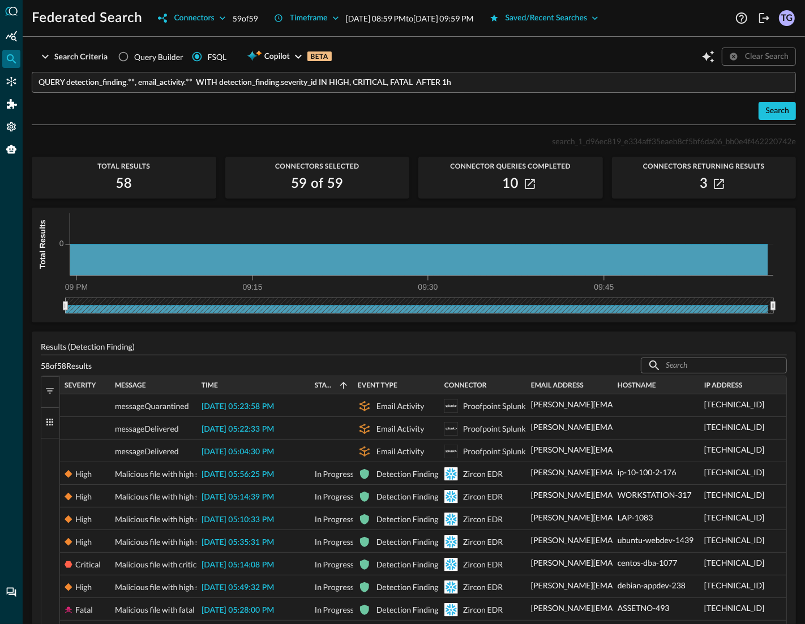
click at [48, 396] on span "button" at bounding box center [50, 391] width 10 height 10
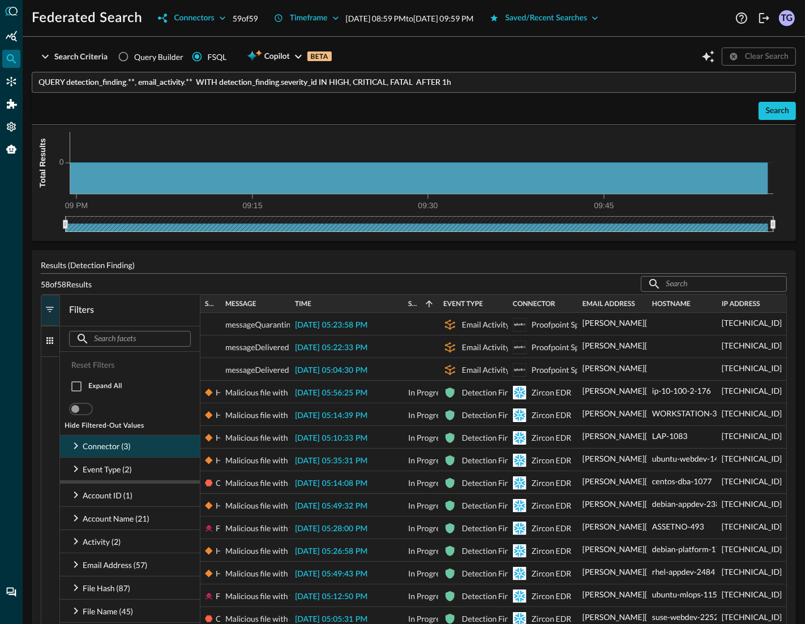
scroll to position [83, 0]
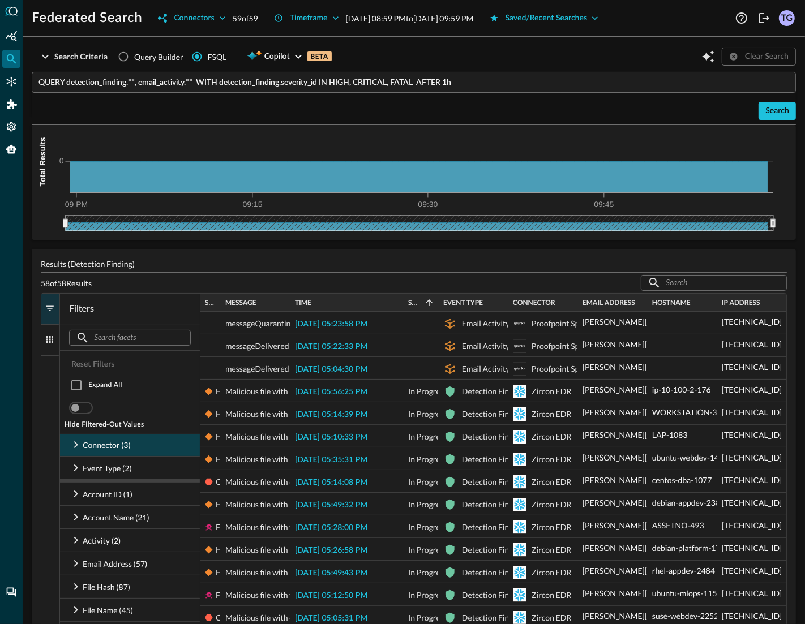
click at [77, 444] on icon at bounding box center [76, 445] width 14 height 14
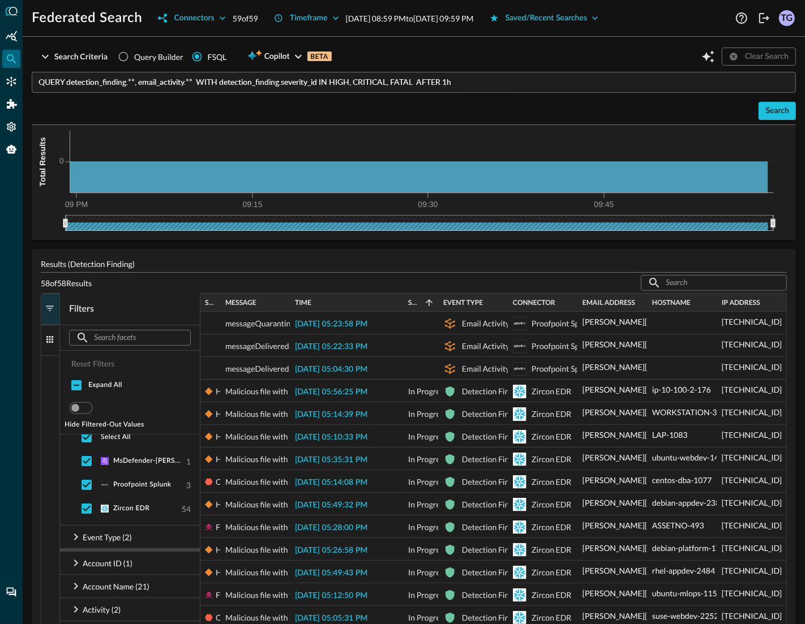
scroll to position [10, 0]
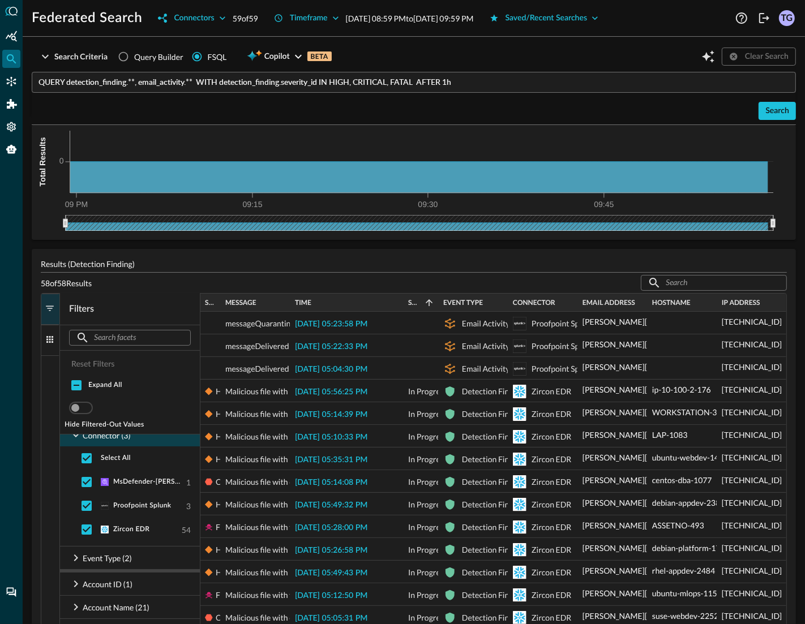
click at [53, 306] on span "button" at bounding box center [50, 308] width 10 height 10
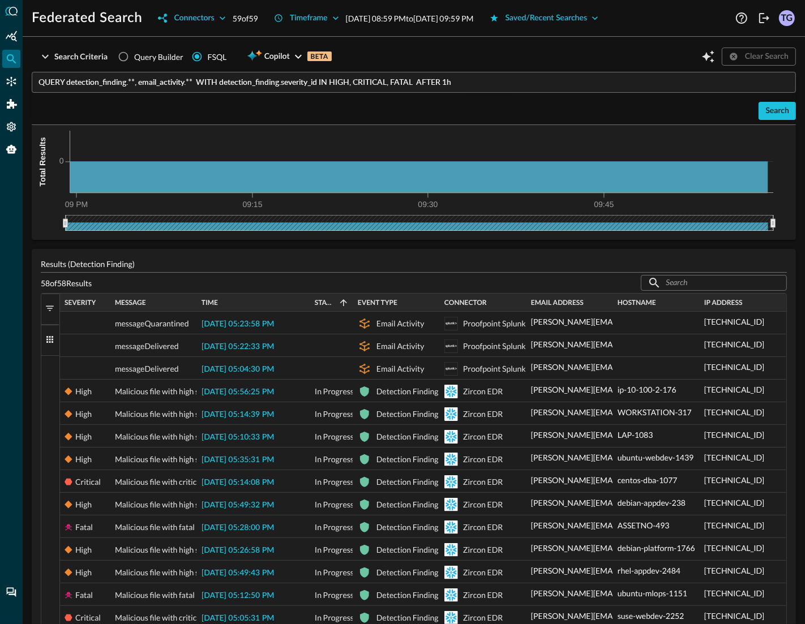
click at [49, 306] on span "button" at bounding box center [50, 308] width 10 height 10
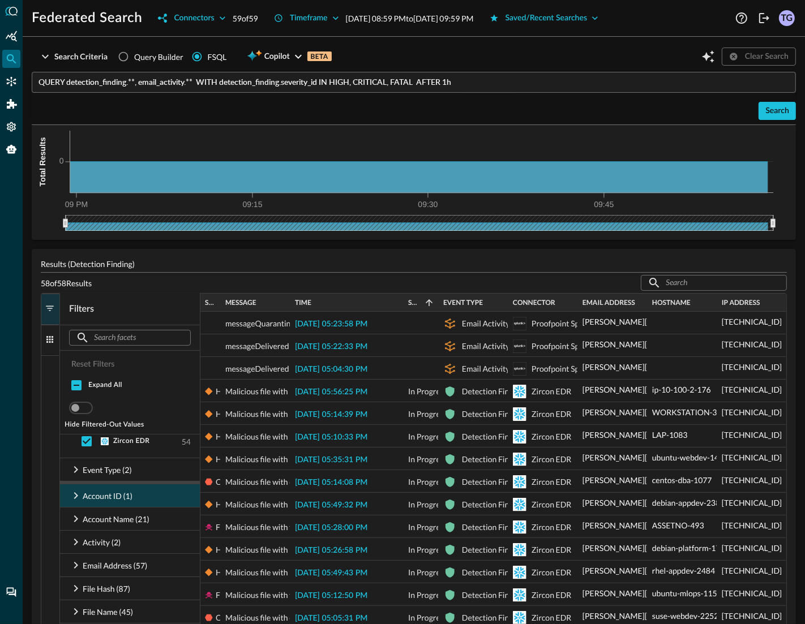
scroll to position [99, 0]
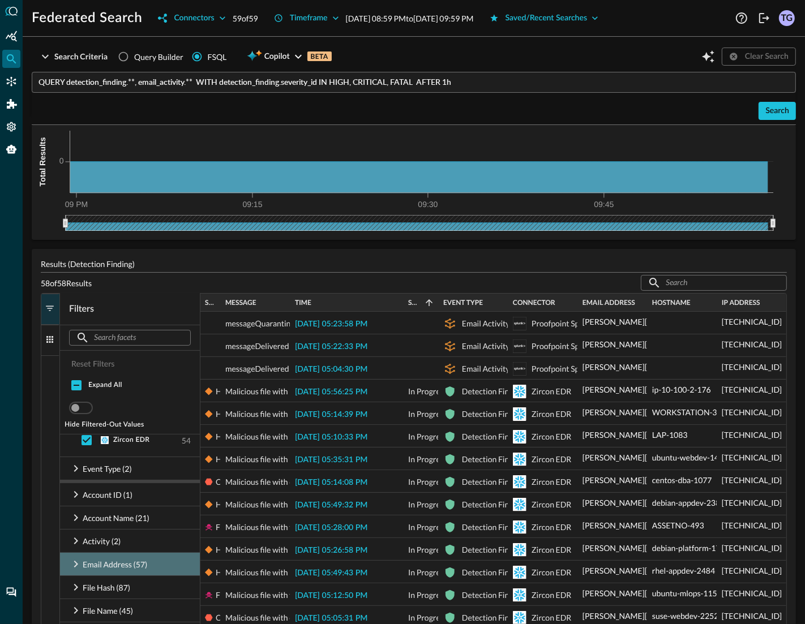
click at [79, 563] on icon at bounding box center [76, 565] width 14 height 14
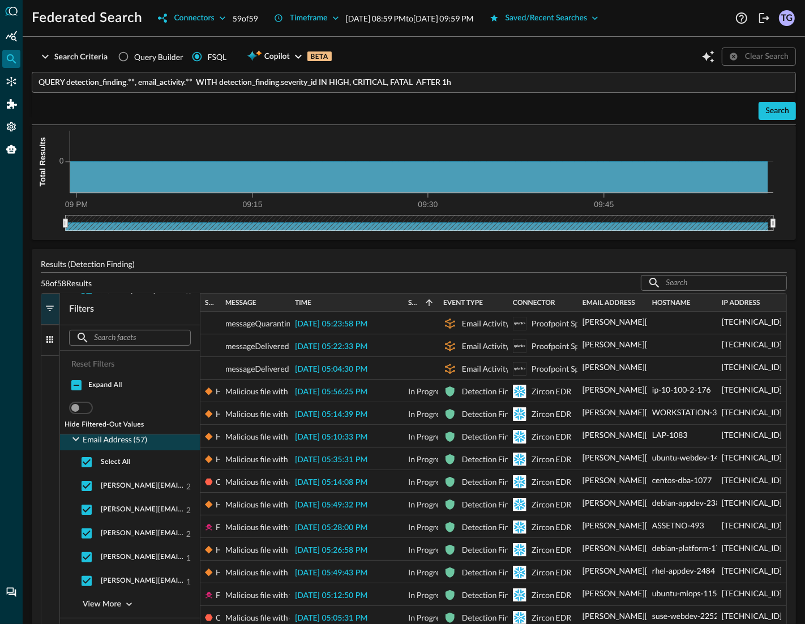
scroll to position [222, 0]
click at [87, 467] on input "checkbox" at bounding box center [87, 464] width 24 height 24
checkbox input "false"
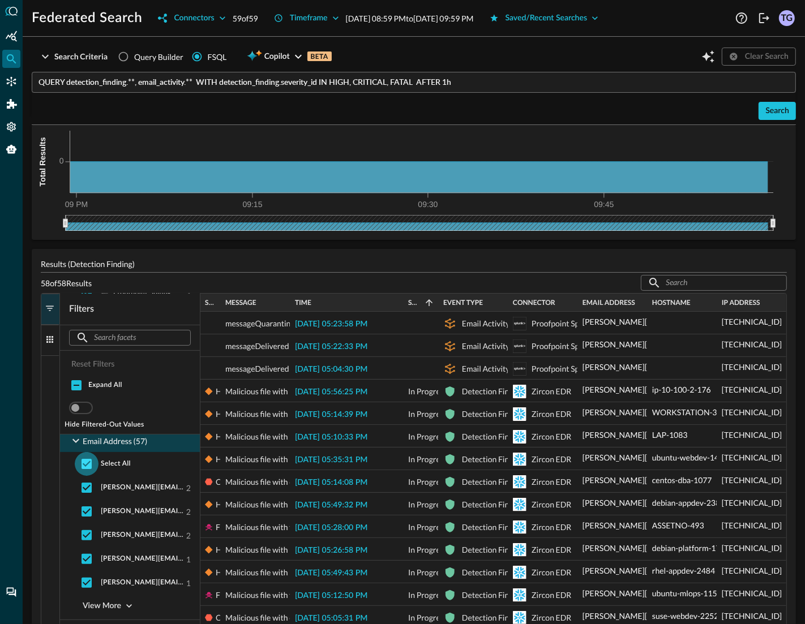
checkbox input "false"
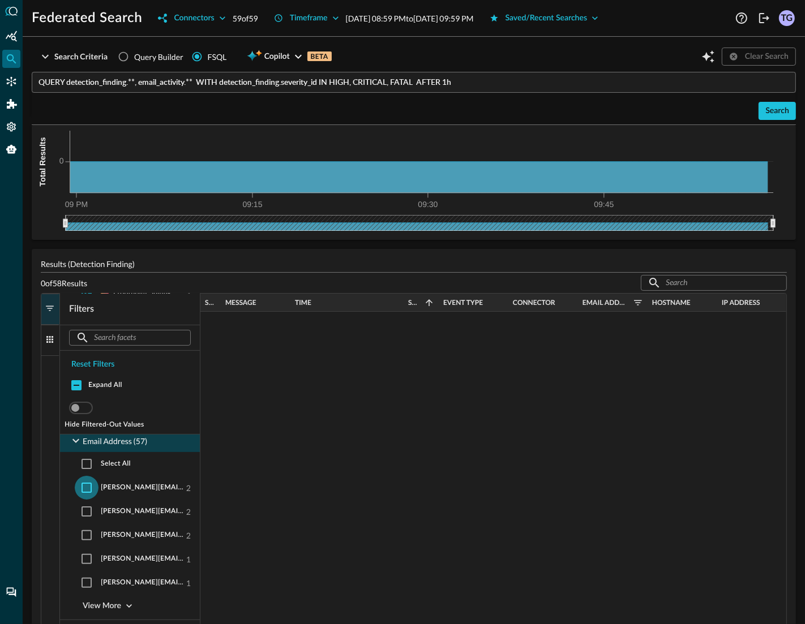
click at [87, 490] on input "checkbox" at bounding box center [87, 488] width 24 height 24
checkbox input "true"
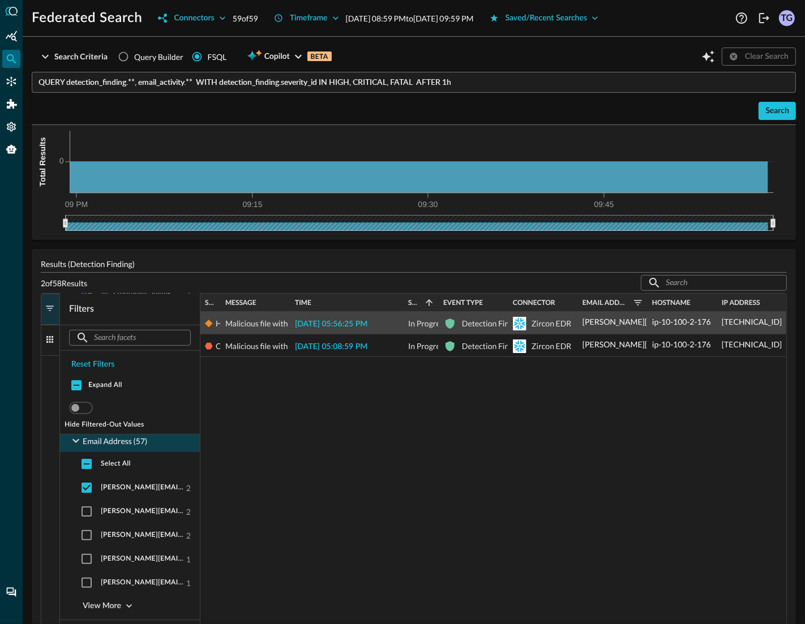
click at [359, 327] on span "[DATE] 05:56:25 PM" at bounding box center [331, 324] width 72 height 8
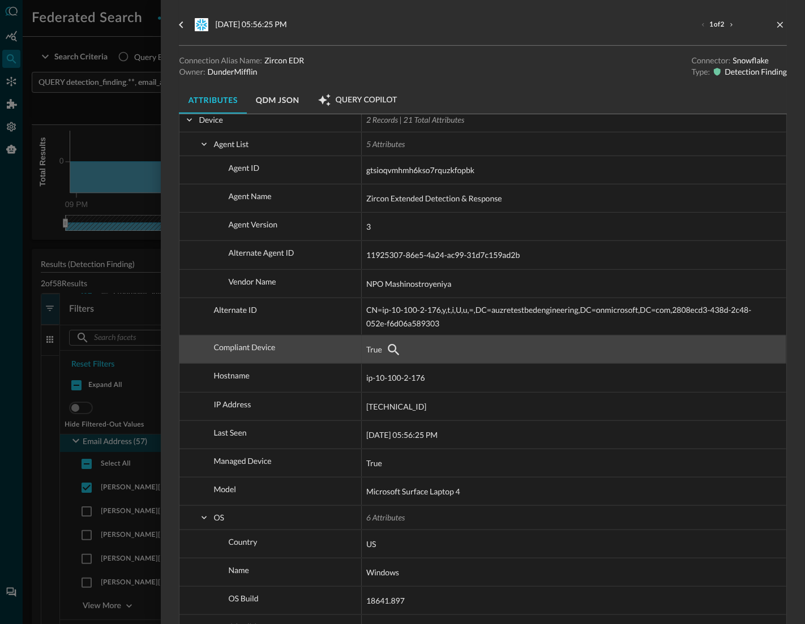
scroll to position [485, 0]
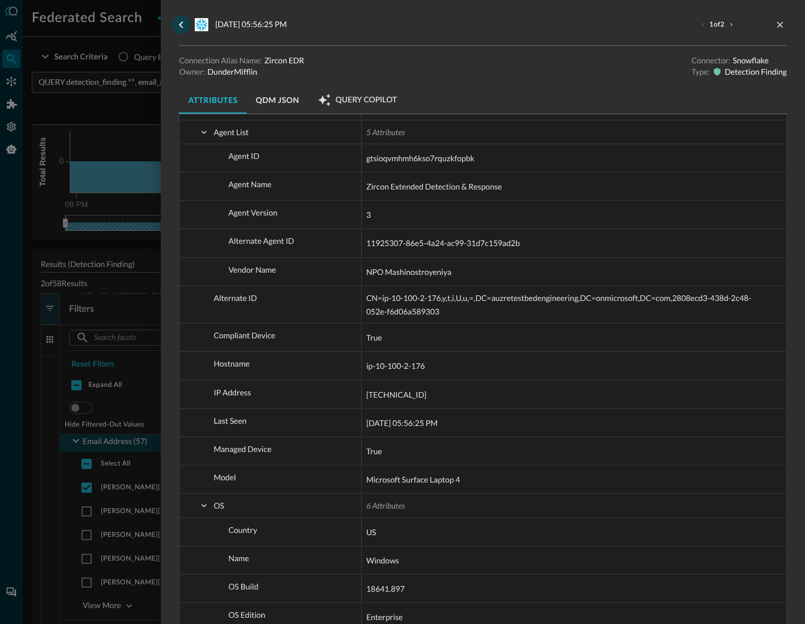
click at [183, 23] on icon "go back" at bounding box center [181, 25] width 14 height 14
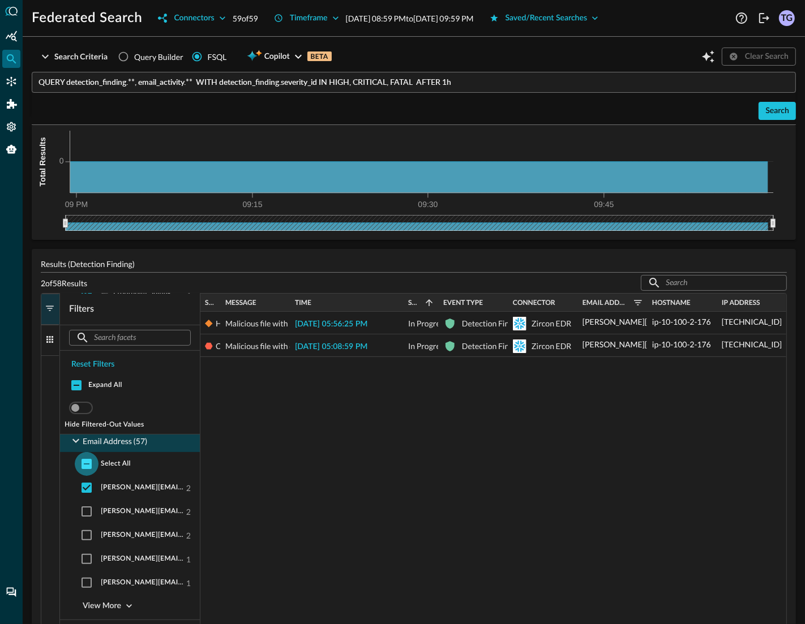
click at [88, 465] on input "checkbox" at bounding box center [87, 464] width 24 height 24
checkbox input "true"
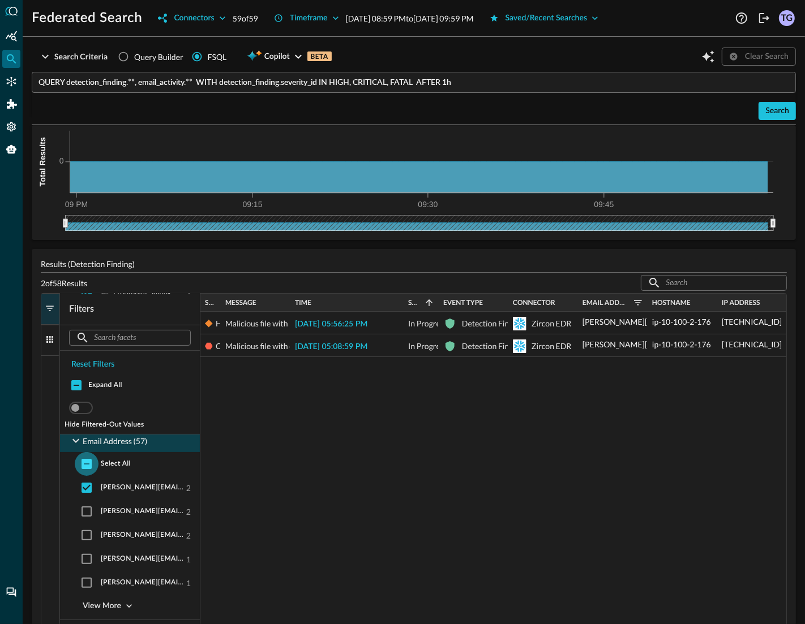
checkbox input "true"
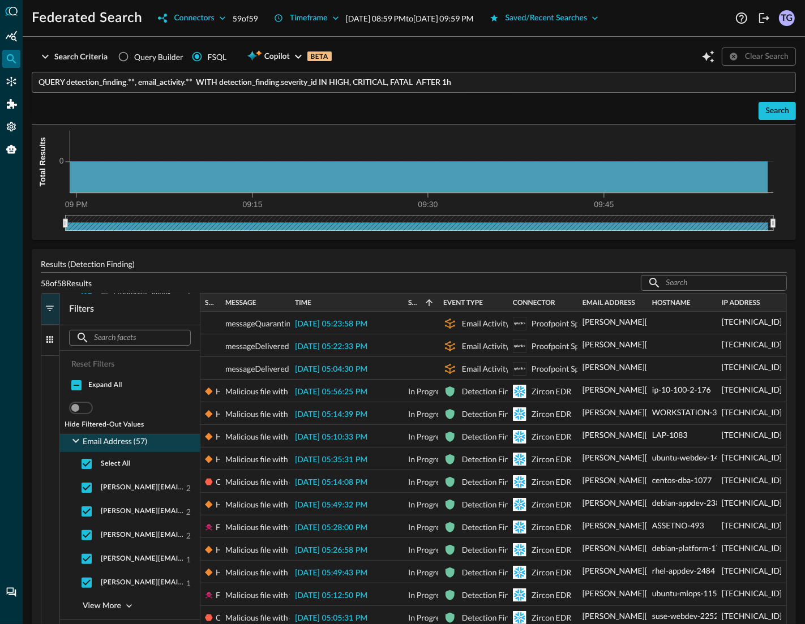
click at [57, 319] on button "Filters" at bounding box center [50, 309] width 18 height 31
